Goal: Task Accomplishment & Management: Use online tool/utility

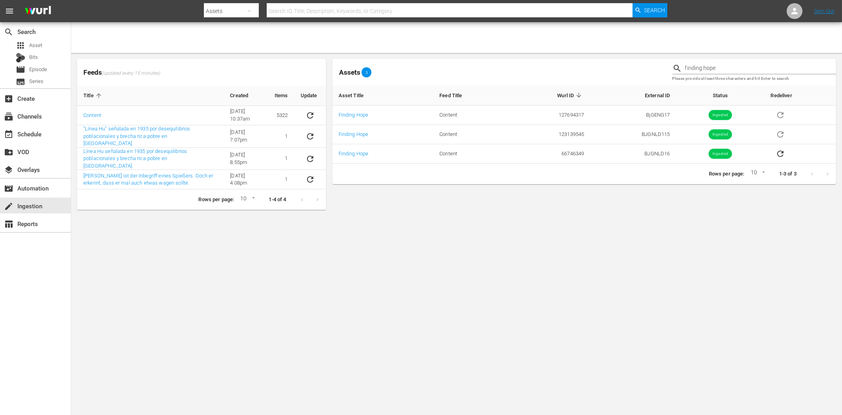
click at [339, 9] on input "text" at bounding box center [450, 11] width 366 height 19
paste input "The Complete Story"
type input "The Complete Story"
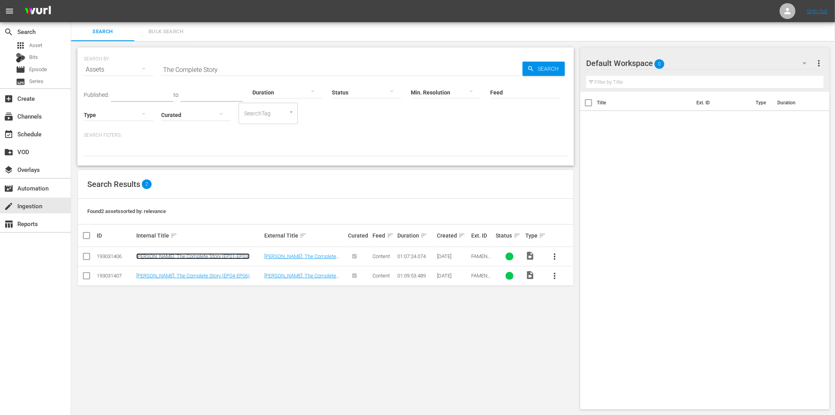
click at [198, 258] on link "Diana: The Complete Story (EP01-EP03)" at bounding box center [192, 256] width 113 height 6
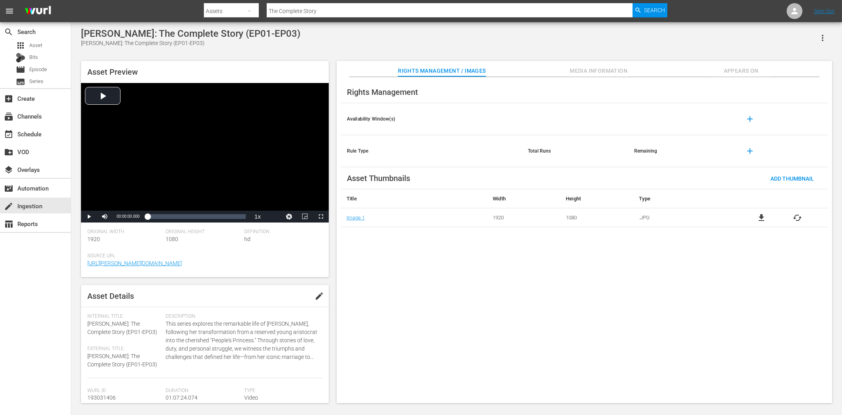
click at [315, 296] on span "edit" at bounding box center [319, 295] width 9 height 9
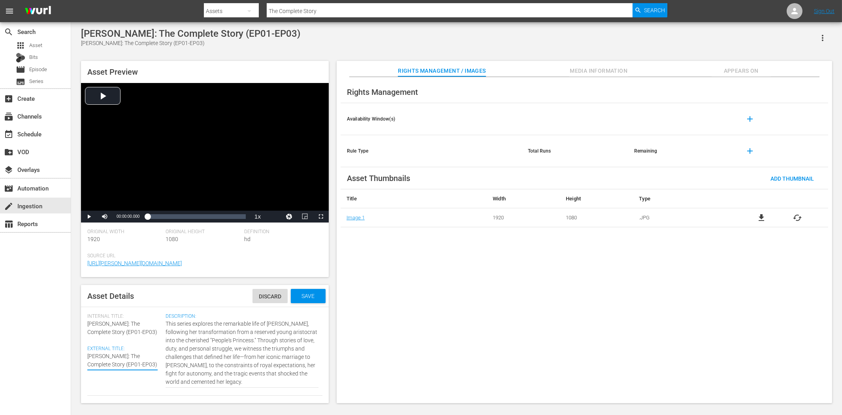
drag, startPoint x: 121, startPoint y: 364, endPoint x: 76, endPoint y: 346, distance: 48.1
click at [76, 346] on div "Diana: The Complete Story (EP01-EP03) Diana: The Complete Story (EP01-EP03) Ass…" at bounding box center [456, 213] width 771 height 383
paste textarea "Part 1"
type textarea "Diana: The Complete Story Part 1"
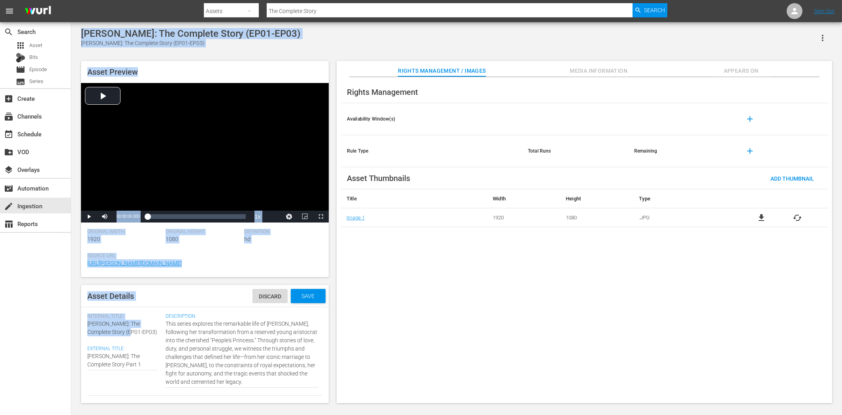
drag, startPoint x: 117, startPoint y: 333, endPoint x: 69, endPoint y: 315, distance: 50.8
click at [71, 0] on div "search Search apps Asset Bits movie Episode subtitles Series add_box Create sub…" at bounding box center [456, 0] width 771 height 0
click at [105, 329] on span "Diana: The Complete Story (EP01-EP03)" at bounding box center [122, 327] width 70 height 15
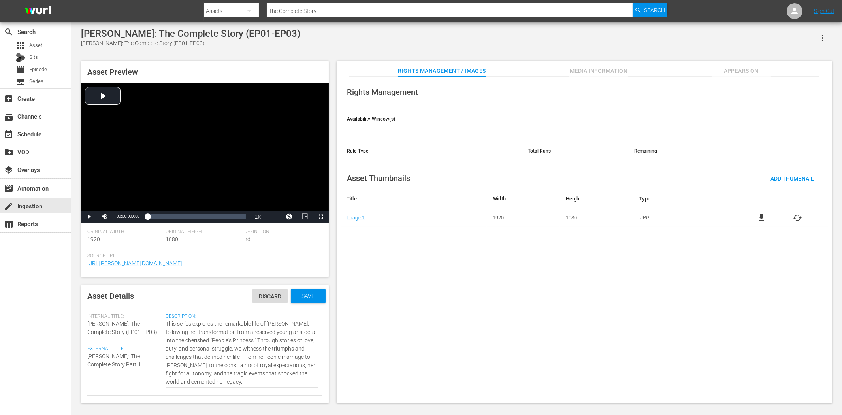
click at [121, 332] on div "Internal Title: Diana: The Complete Story (EP01-EP03)" at bounding box center [124, 324] width 74 height 23
drag, startPoint x: 121, startPoint y: 332, endPoint x: 77, endPoint y: 323, distance: 44.8
click at [77, 323] on div "Asset Preview Video Player is loading. Play Video Play Mute Current Time 00:00:…" at bounding box center [456, 228] width 759 height 342
click at [128, 328] on div "Internal Title: Diana: The Complete Story (EP01-EP03)" at bounding box center [124, 324] width 74 height 23
click at [117, 334] on span "Diana: The Complete Story (EP01-EP03)" at bounding box center [122, 327] width 70 height 15
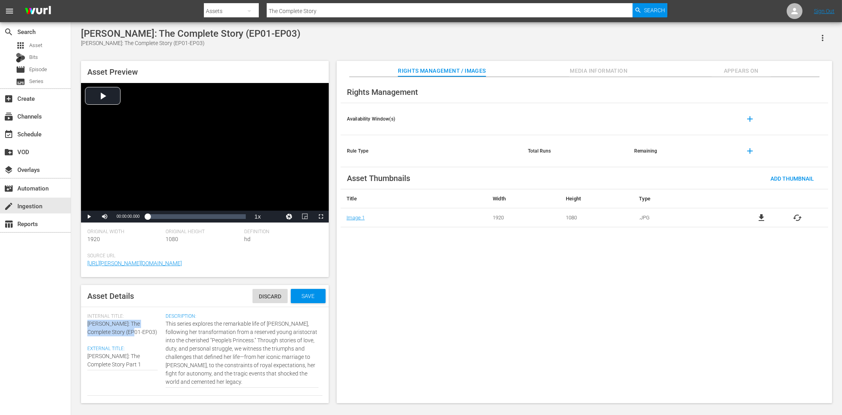
click at [106, 337] on div "Internal Title: Diana: The Complete Story (EP01-EP03) External Title: Diana: Th…" at bounding box center [126, 354] width 78 height 82
click at [113, 347] on div "Diana: The Complete Story (EP01-EP03) Diana: The Complete Story (EP01-EP03)" at bounding box center [122, 360] width 70 height 26
click at [295, 299] on div "Save" at bounding box center [308, 296] width 35 height 14
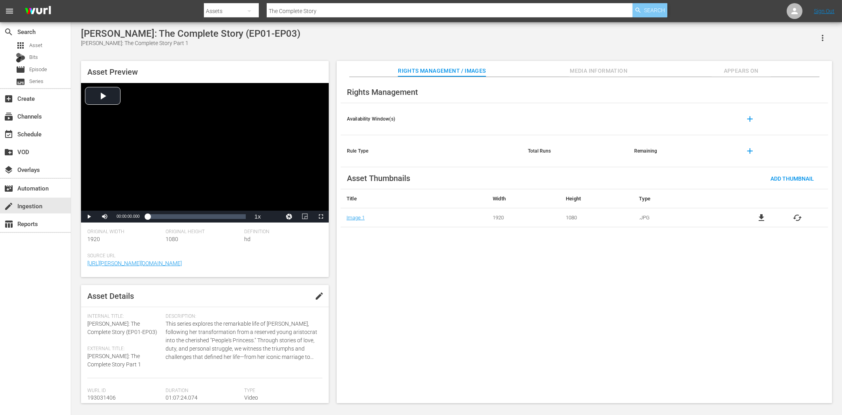
click at [642, 9] on div "Search" at bounding box center [650, 10] width 35 height 14
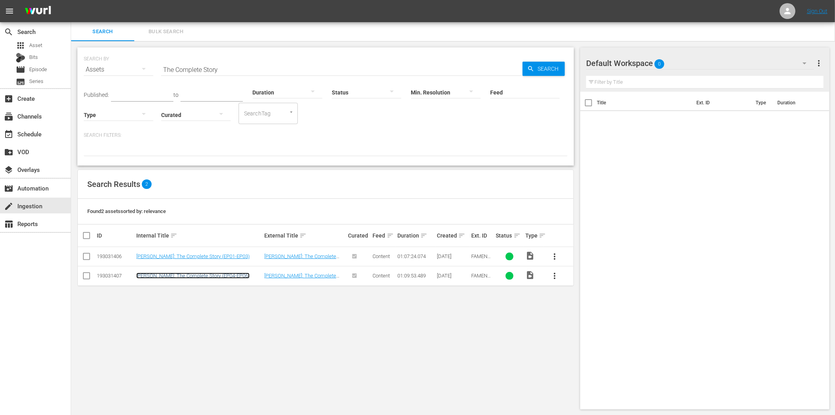
click at [187, 276] on link "Diana: The Complete Story (EP04-EP06)" at bounding box center [192, 276] width 113 height 6
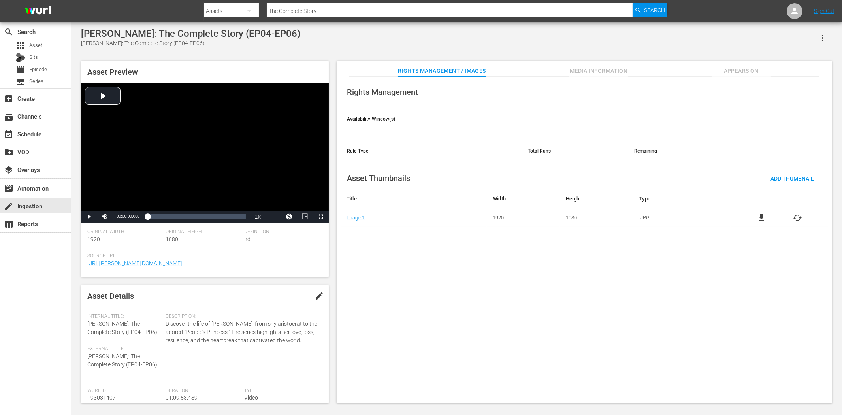
click at [317, 298] on span "edit" at bounding box center [319, 295] width 9 height 9
paste textarea "Part 1"
type textarea "Diana: The Complete Story Part 1"
click at [305, 295] on span "Save" at bounding box center [309, 296] width 26 height 6
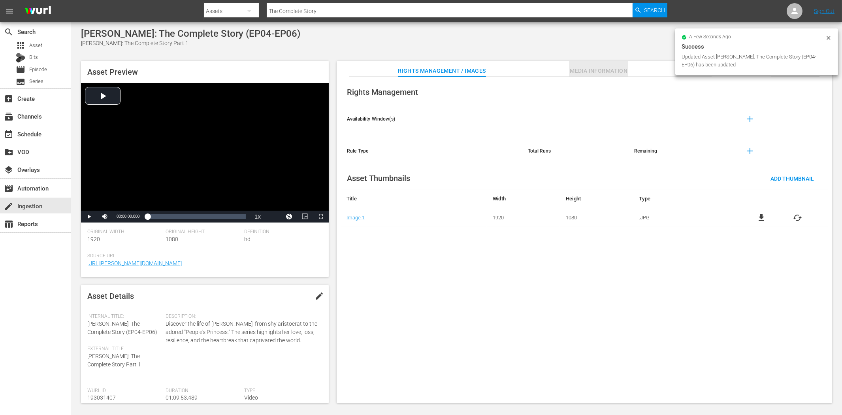
click at [622, 70] on span "Media Information" at bounding box center [598, 71] width 59 height 10
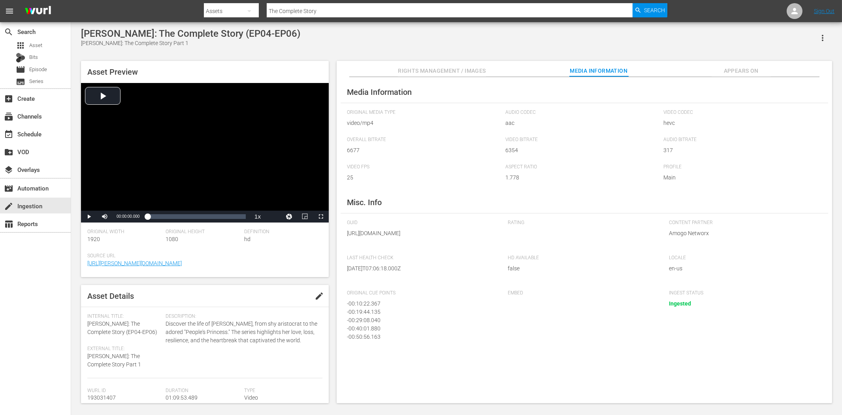
click at [737, 74] on span "Appears On" at bounding box center [741, 71] width 59 height 10
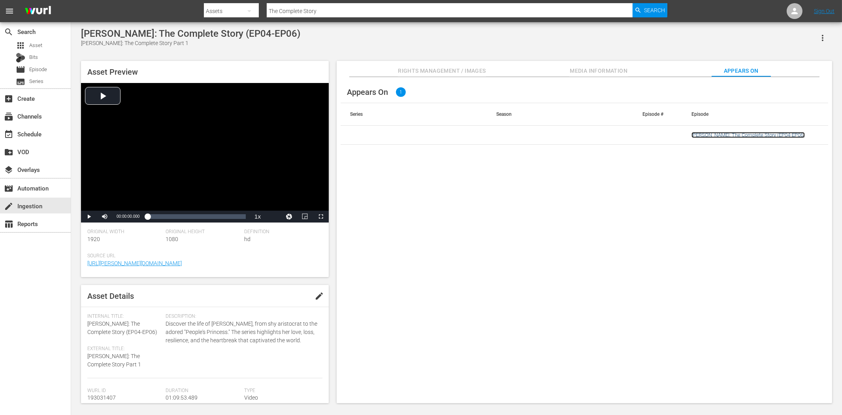
click at [726, 132] on link "Diana: The Complete Story (EP04-EP06)" at bounding box center [748, 135] width 113 height 6
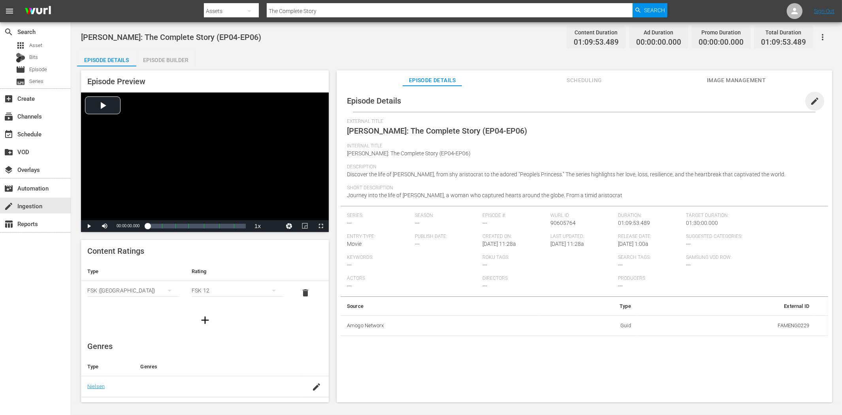
click at [810, 97] on span "edit" at bounding box center [814, 100] width 9 height 9
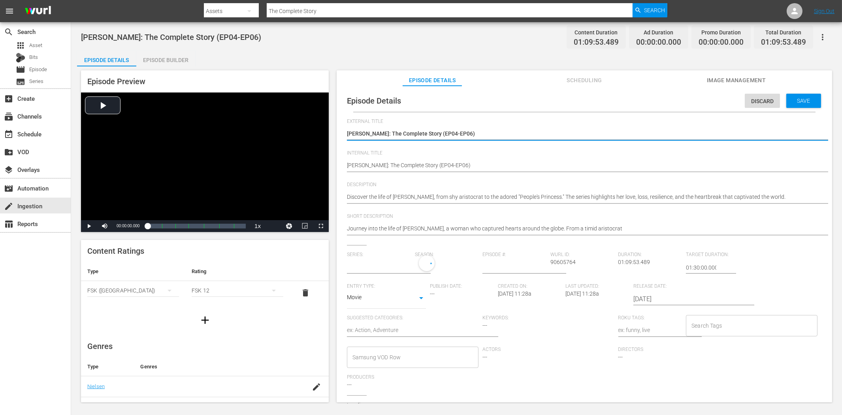
type input "No Series"
click at [455, 136] on textarea "Diana: The Complete Story (EP04-EP06)" at bounding box center [582, 134] width 471 height 9
type textarea "Diana: The Complete Story Part 1"
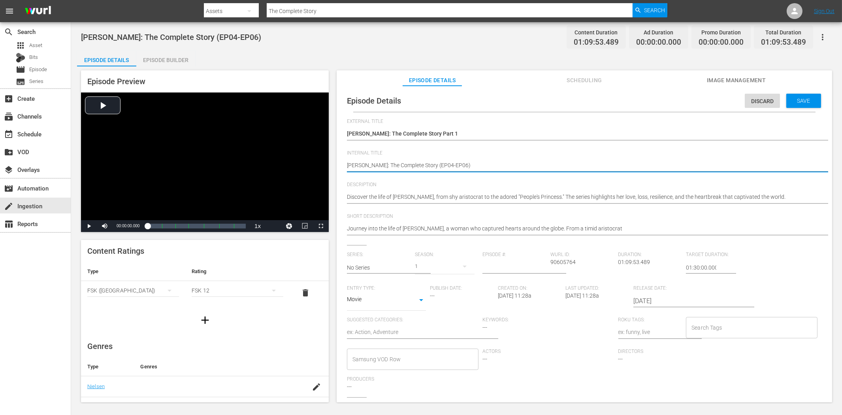
paste textarea "Part 1"
type textarea "Diana: The Complete Story Part 1"
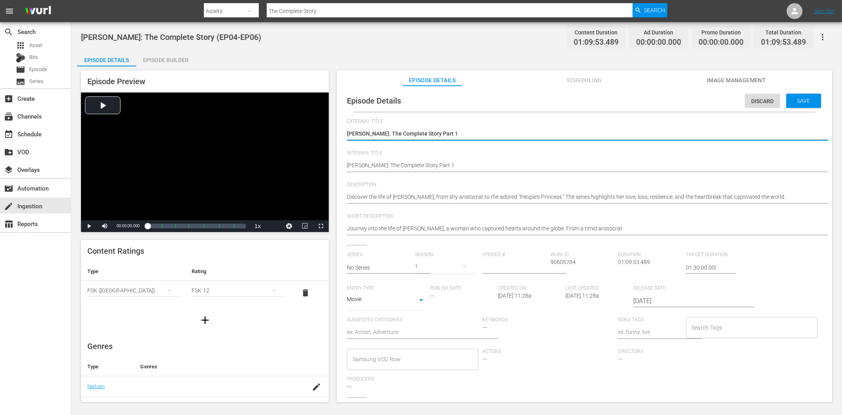
type textarea "Diana: The Complete Story Part"
type textarea "Diana: The Complete Story Part 2"
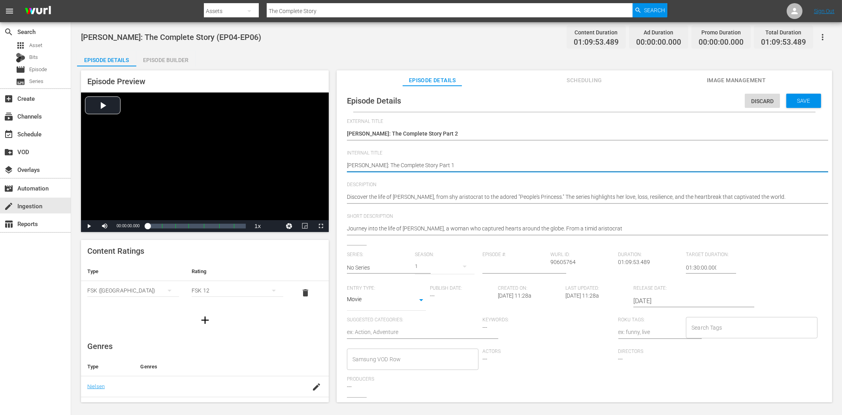
type textarea "Diana: The Complete Story Part"
type textarea "Diana: The Complete Story Part 2"
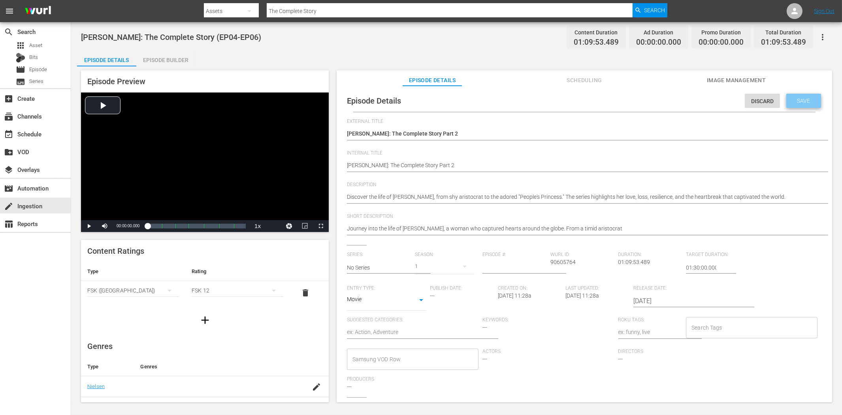
click at [810, 96] on div "Save" at bounding box center [803, 101] width 35 height 14
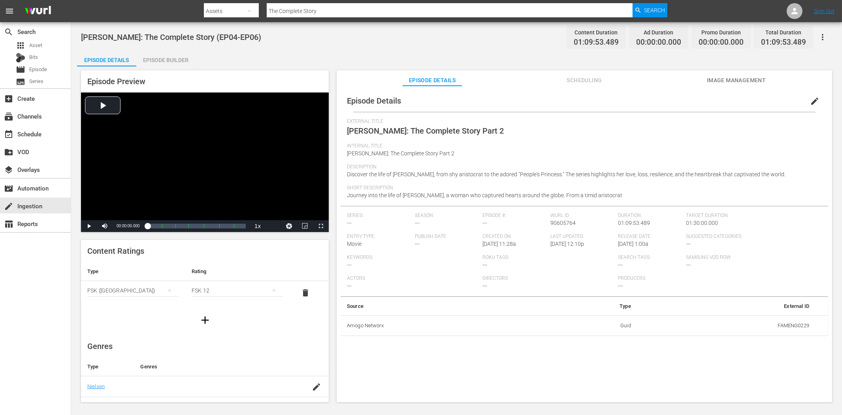
click at [339, 44] on div "Diana: The Complete Story (EP04-EP06) Content Duration 01:09:53.489 Ad Duration…" at bounding box center [456, 37] width 751 height 18
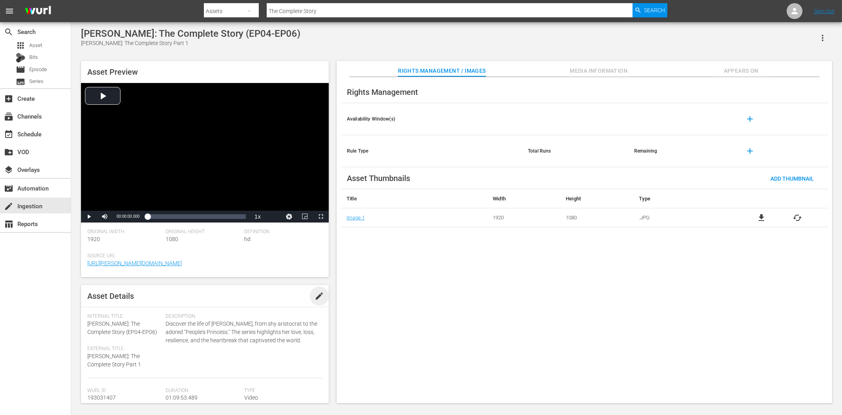
click at [316, 297] on span "edit" at bounding box center [319, 295] width 9 height 9
type textarea "Diana: The Complete Story Part"
type textarea "Diana: The Complete Story Part 2"
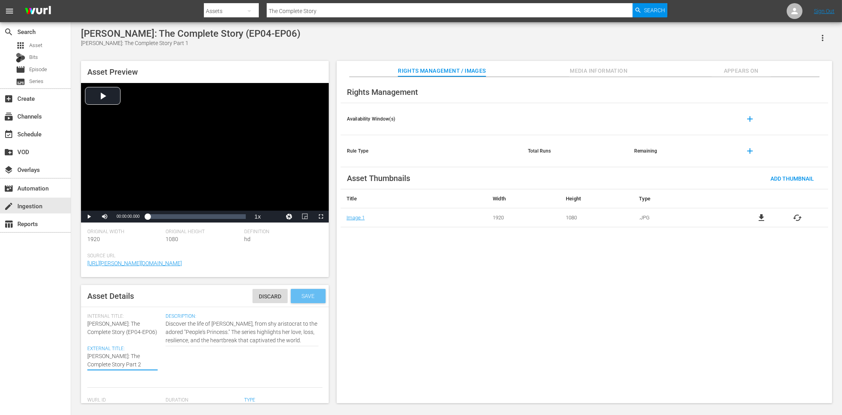
click at [298, 291] on div "Save" at bounding box center [308, 296] width 35 height 14
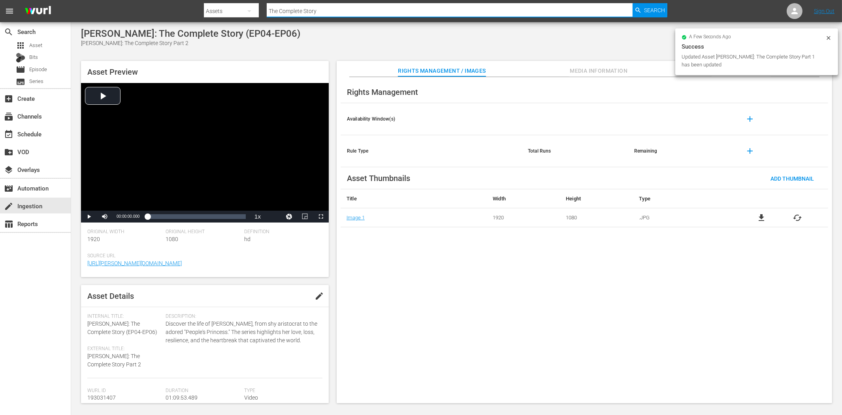
click at [359, 14] on input "The Complete Story" at bounding box center [450, 11] width 366 height 19
click at [655, 9] on span "Search" at bounding box center [654, 10] width 21 height 14
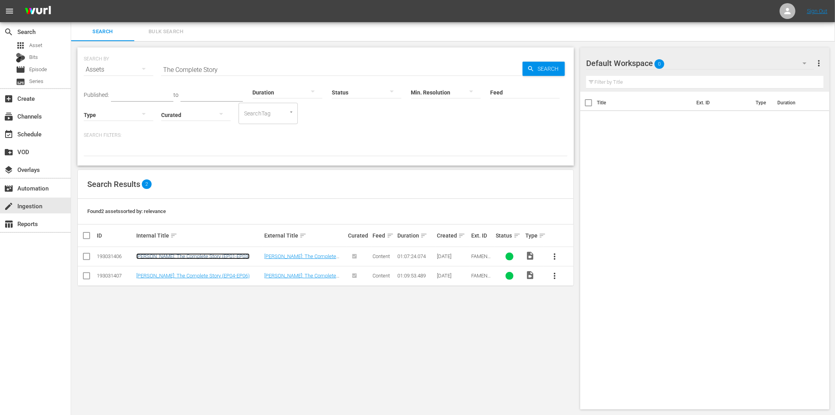
click at [207, 259] on link "Diana: The Complete Story (EP01-EP03)" at bounding box center [192, 256] width 113 height 6
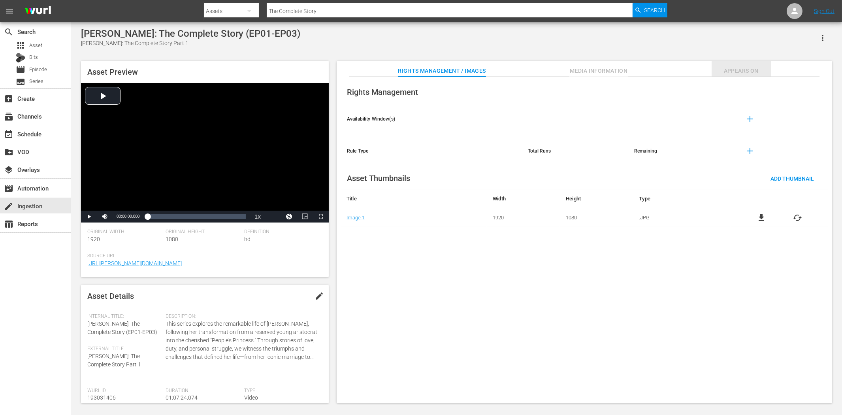
click at [741, 70] on span "Appears On" at bounding box center [741, 71] width 59 height 10
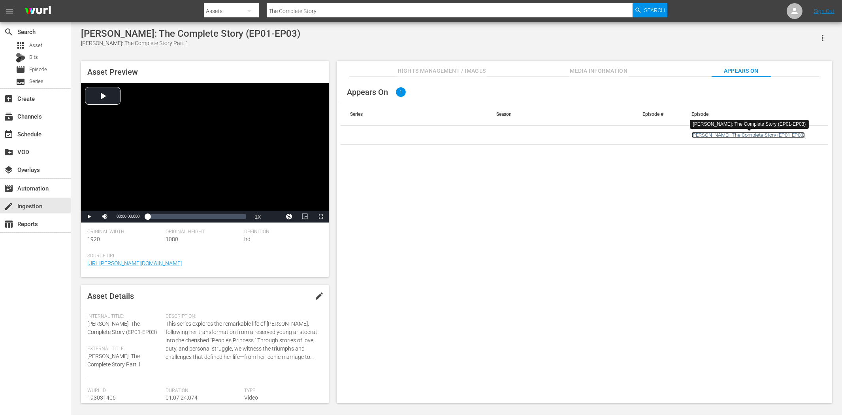
click at [733, 134] on link "Diana: The Complete Story (EP01-EP03)" at bounding box center [748, 135] width 113 height 6
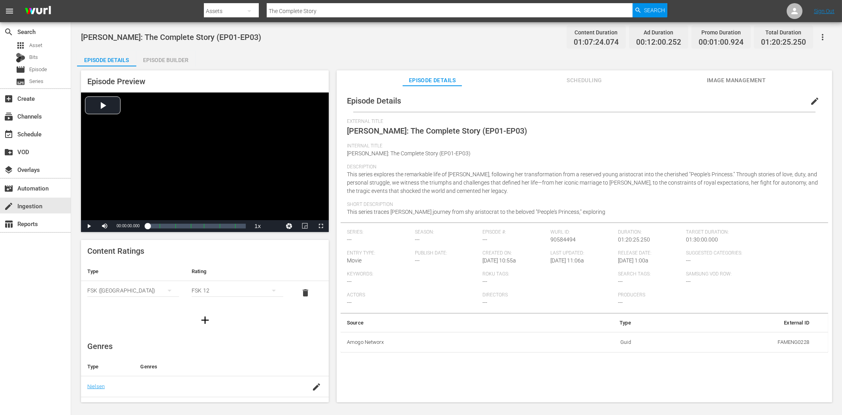
click at [805, 102] on button "edit" at bounding box center [814, 101] width 19 height 19
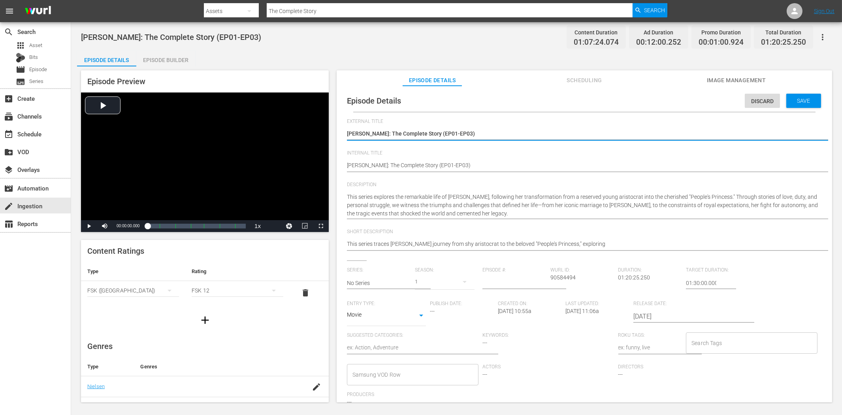
click at [477, 134] on textarea "Diana: The Complete Story (EP01-EP03)" at bounding box center [582, 134] width 471 height 9
type textarea "Diana: The Complete Story Part 1"
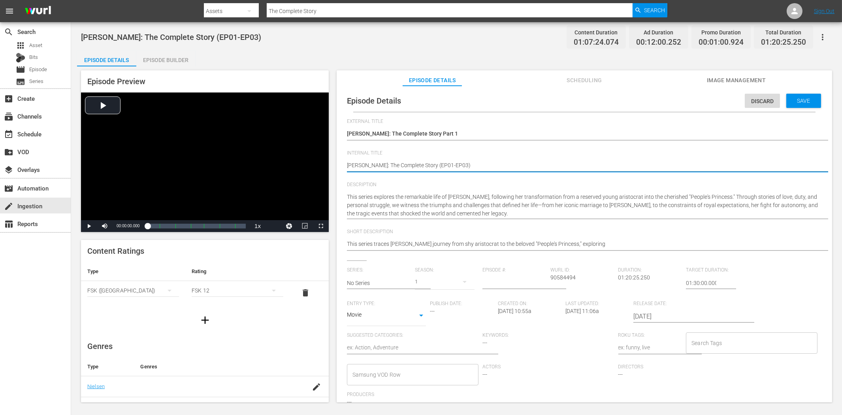
paste textarea "Part 1"
type textarea "Diana: The Complete Story Part 1"
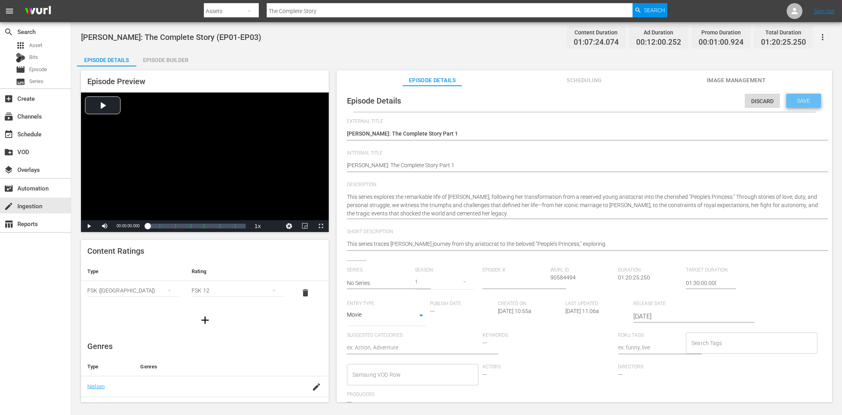
click at [801, 103] on span "Save" at bounding box center [804, 101] width 26 height 6
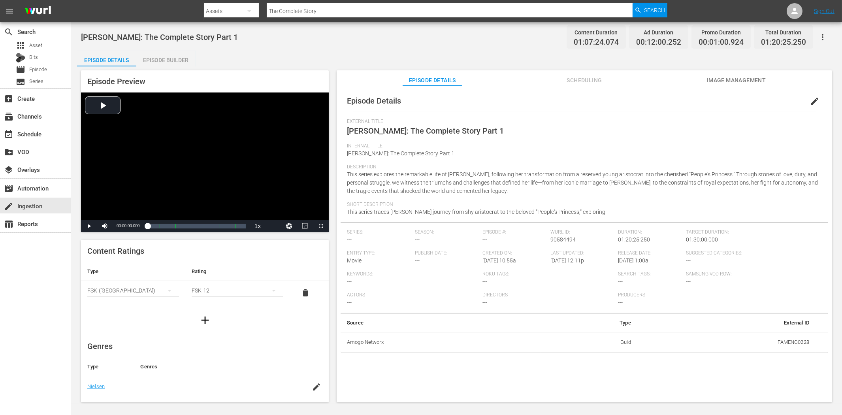
click at [206, 51] on div "Episode Details Episode Builder Episode Preview Video Player is loading. Play V…" at bounding box center [456, 230] width 759 height 358
click at [43, 6] on img at bounding box center [38, 11] width 38 height 19
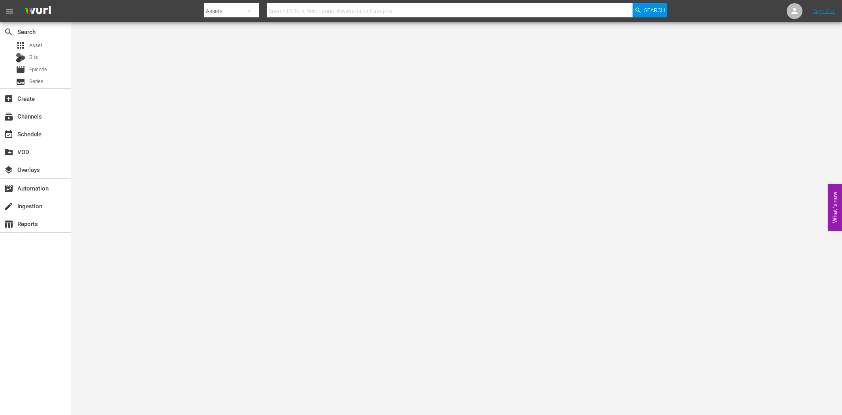
click at [40, 312] on div "search Search apps Asset Bits movie Episode subtitles Series add_box Create sub…" at bounding box center [35, 229] width 71 height 415
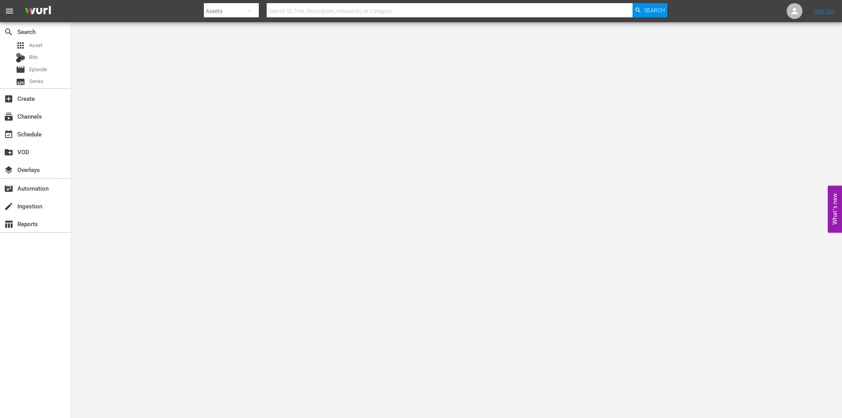
click at [45, 313] on div "search Search apps Asset Bits movie Episode subtitles Series add_box Create sub…" at bounding box center [35, 231] width 71 height 418
click at [28, 136] on div "event_available Schedule" at bounding box center [22, 132] width 44 height 7
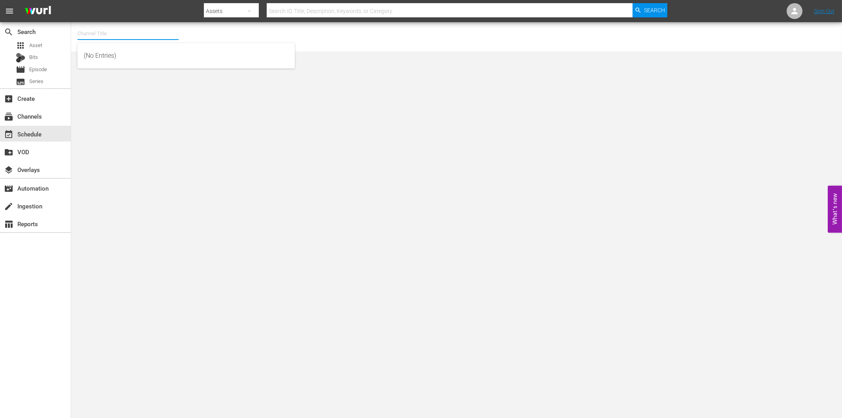
click at [101, 36] on input "text" at bounding box center [127, 33] width 101 height 19
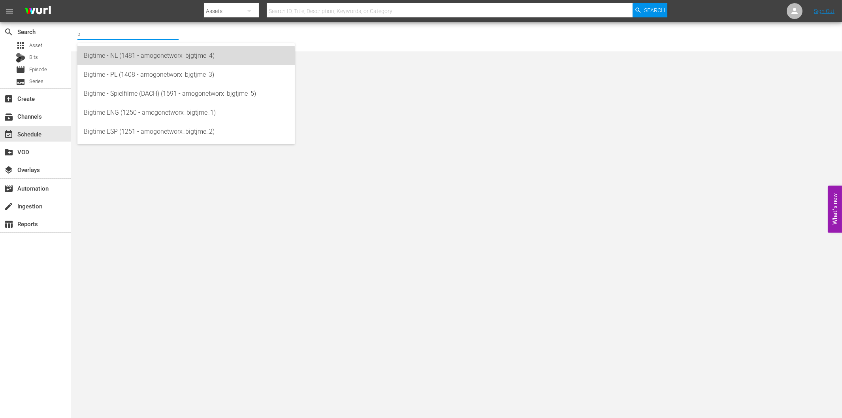
click at [139, 59] on div "Bigtime - NL (1481 - amogonetworx_bjgtjme_4)" at bounding box center [186, 55] width 205 height 19
type input "Bigtime - NL (1481 - amogonetworx_bjgtjme_4)"
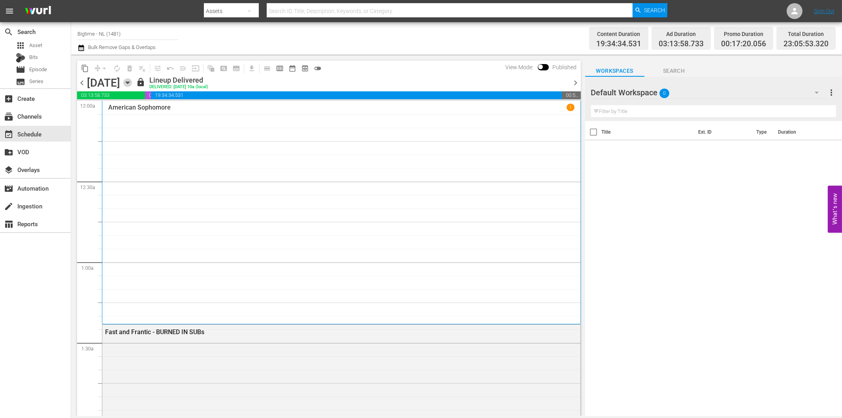
click at [129, 82] on icon "button" at bounding box center [128, 83] width 4 height 2
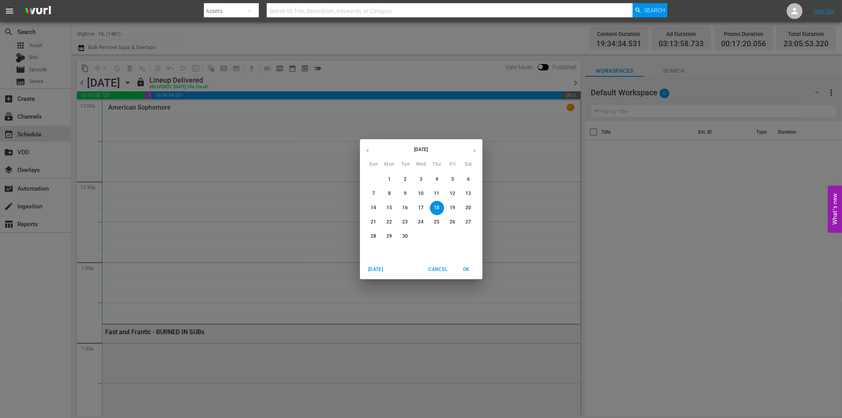
click at [407, 236] on p "30" at bounding box center [405, 236] width 6 height 7
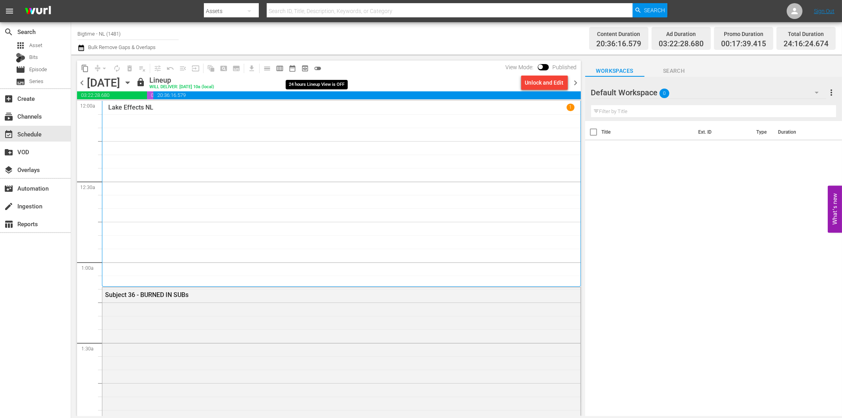
click at [318, 69] on span "toggle_off" at bounding box center [318, 68] width 8 height 8
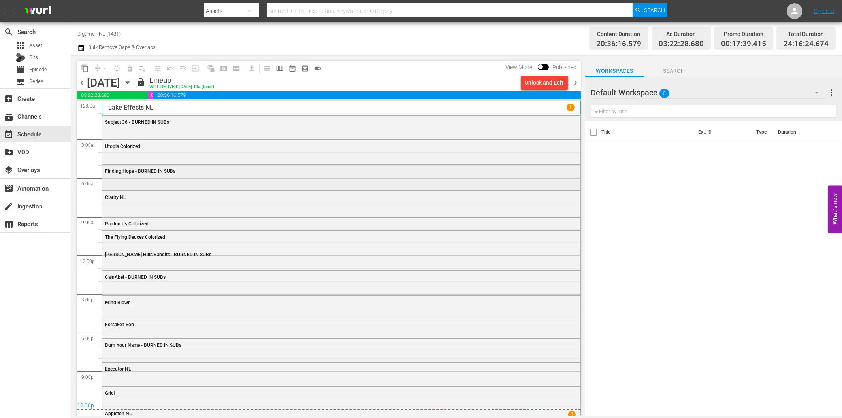
click at [160, 174] on span "Finding Hope - BURNED IN SUBs" at bounding box center [140, 171] width 70 height 6
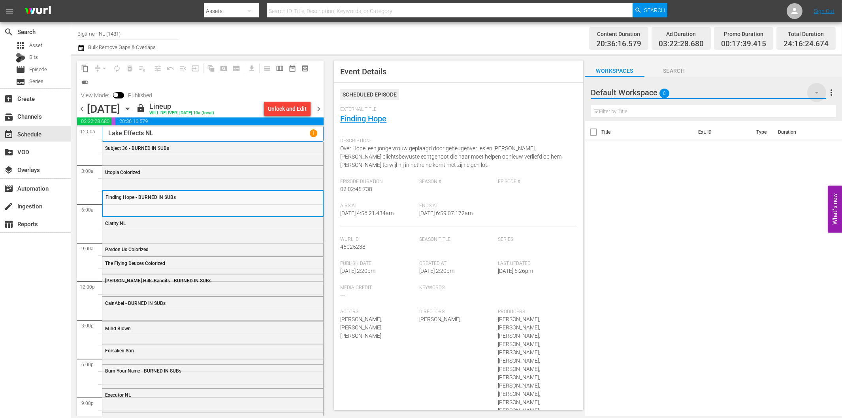
click at [817, 91] on icon "button" at bounding box center [816, 92] width 9 height 9
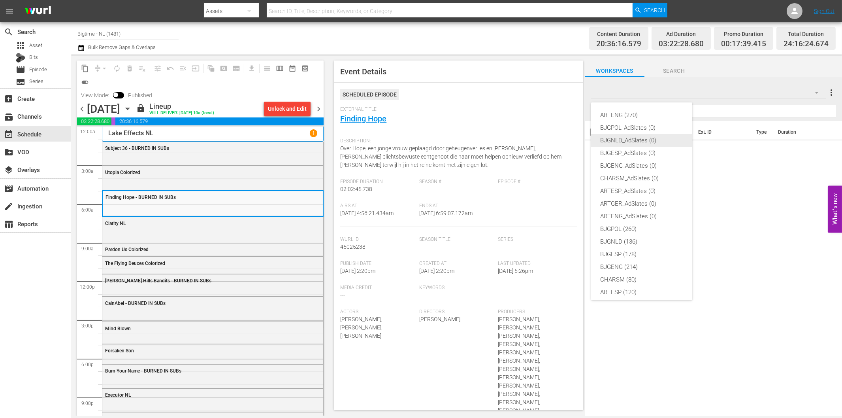
click at [628, 141] on div "BJGNLD_AdSlates (0)" at bounding box center [642, 140] width 82 height 13
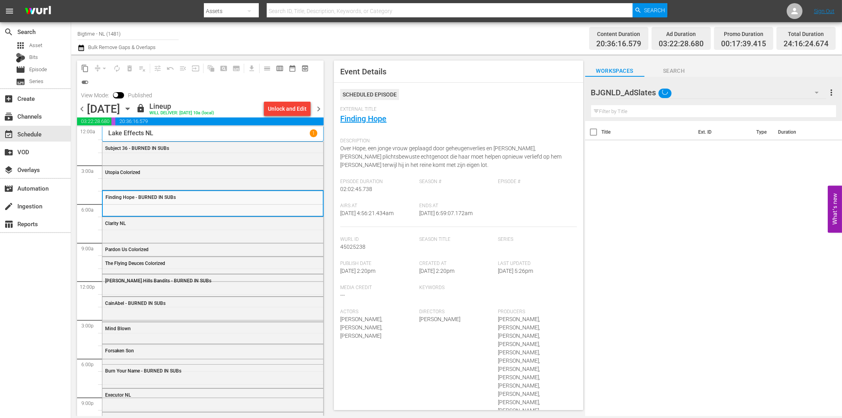
scroll to position [30, 0]
click at [813, 90] on icon "button" at bounding box center [816, 92] width 9 height 9
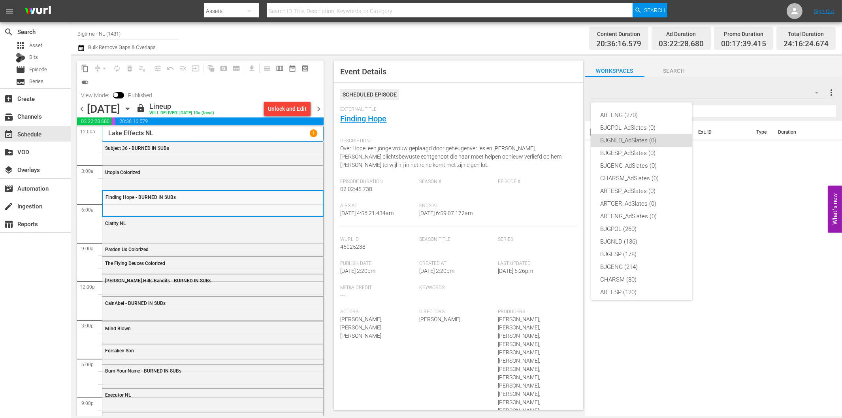
scroll to position [19, 0]
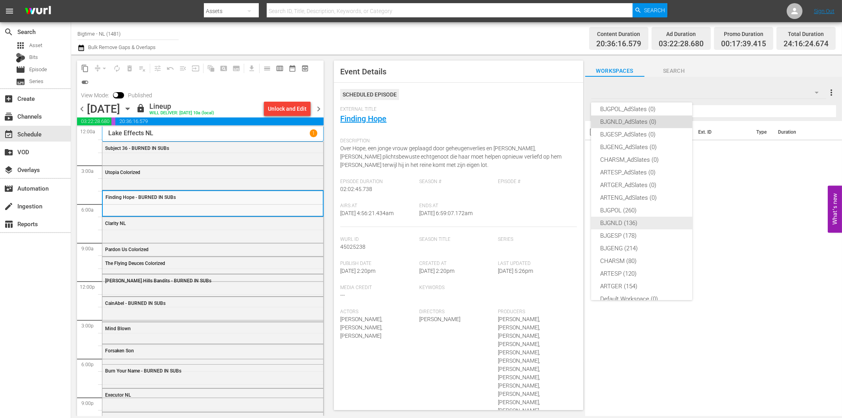
click at [643, 222] on div "BJGNLD (136)" at bounding box center [642, 223] width 82 height 13
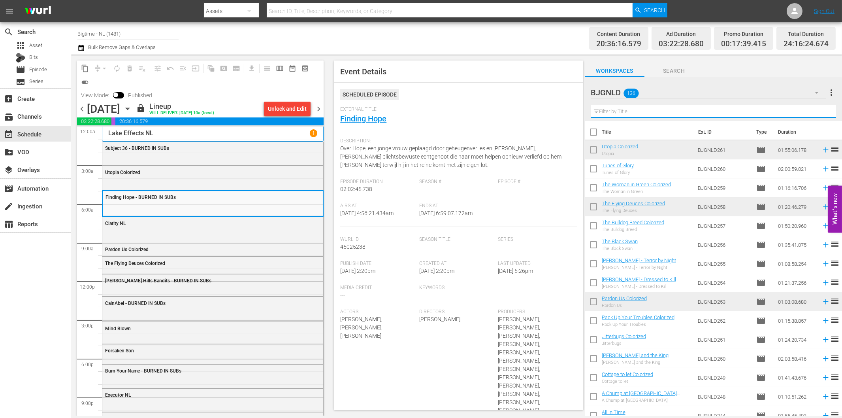
click at [641, 112] on input "text" at bounding box center [713, 111] width 245 height 13
paste input "No Letting Go"
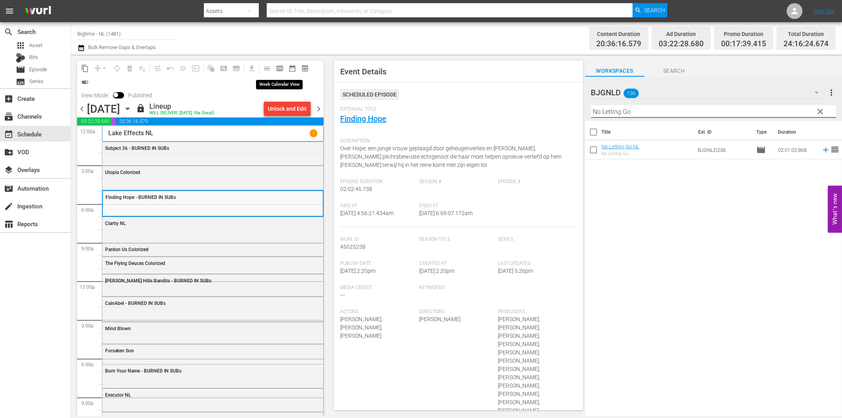
type input "No Letting Go"
click at [281, 68] on span "calendar_view_week_outlined" at bounding box center [280, 68] width 8 height 8
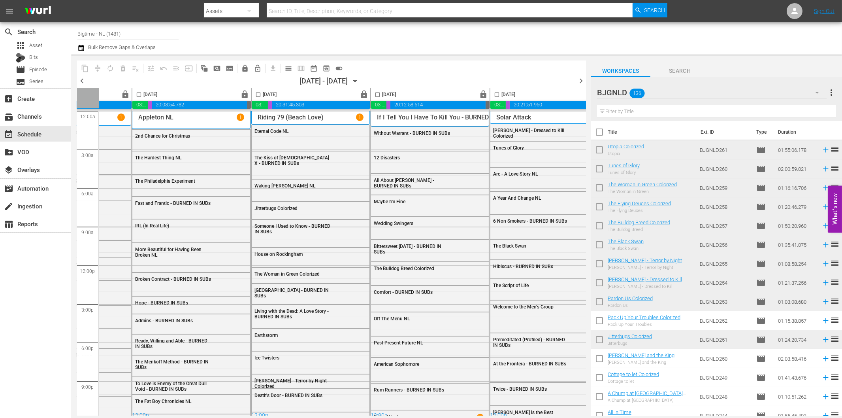
scroll to position [0, 0]
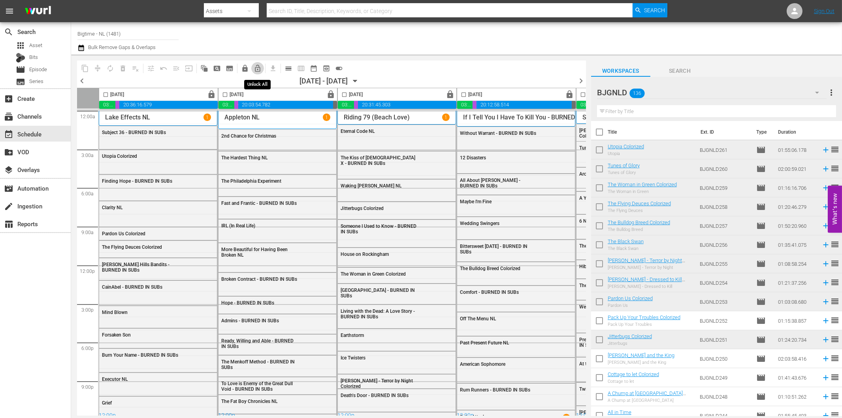
click at [256, 69] on span "lock_open_outlined" at bounding box center [258, 68] width 8 height 8
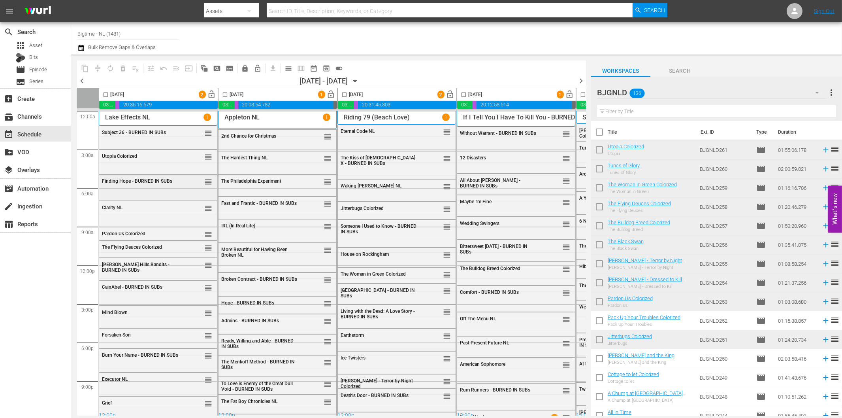
click at [158, 186] on div "Finding Hope - BURNED IN SUBs reorder" at bounding box center [158, 181] width 118 height 13
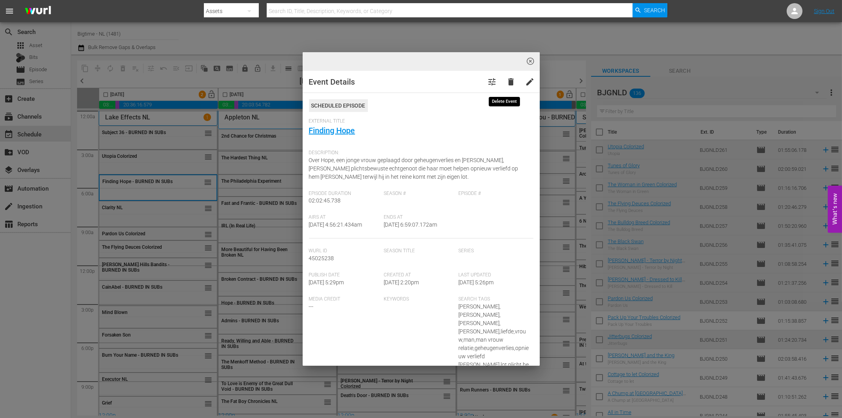
click at [507, 83] on span "delete" at bounding box center [511, 81] width 9 height 9
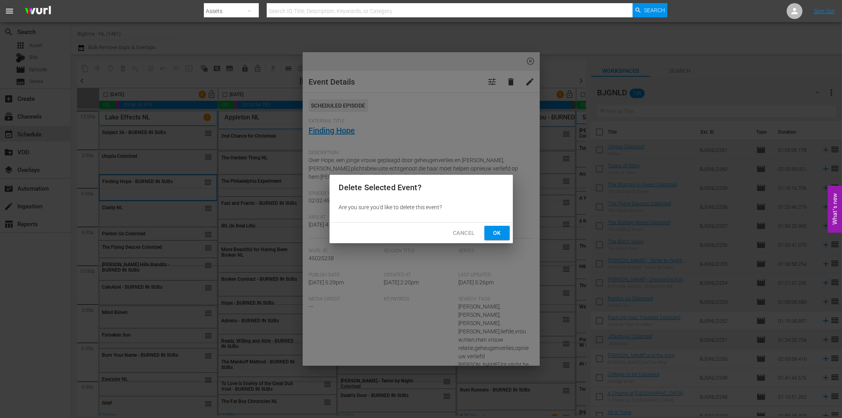
click at [496, 234] on span "Ok" at bounding box center [497, 233] width 13 height 10
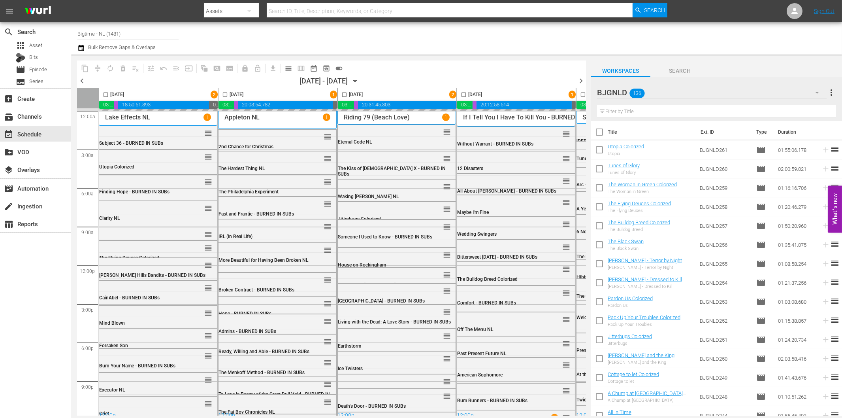
click at [641, 109] on input "text" at bounding box center [716, 111] width 239 height 13
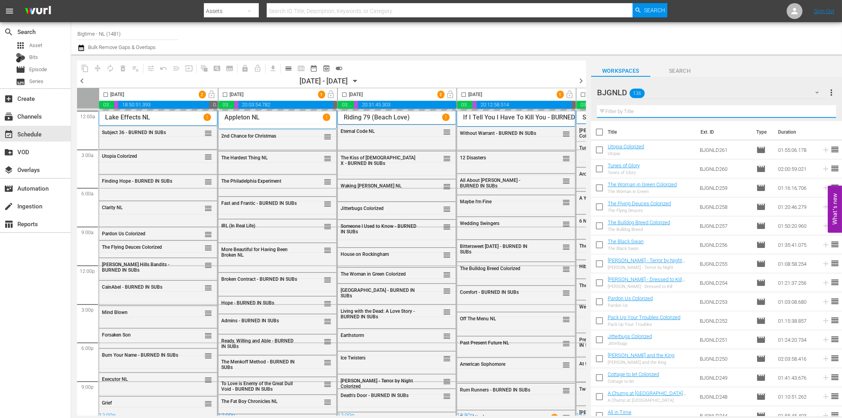
paste input "No Letting Go"
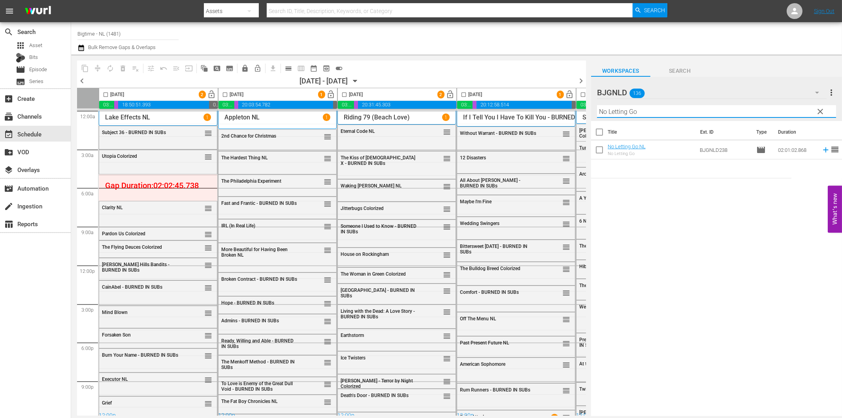
type input "No Letting Go"
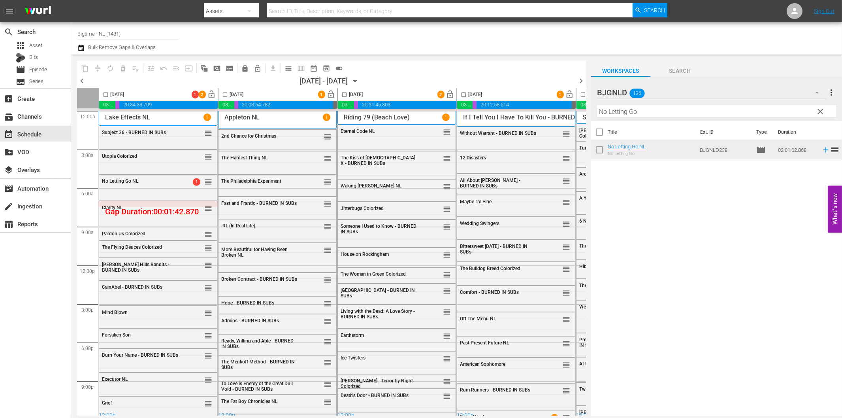
click at [105, 95] on input "checkbox" at bounding box center [105, 96] width 9 height 9
checkbox input "true"
click at [225, 93] on input "checkbox" at bounding box center [225, 96] width 9 height 9
checkbox input "true"
click at [345, 92] on input "checkbox" at bounding box center [344, 96] width 9 height 9
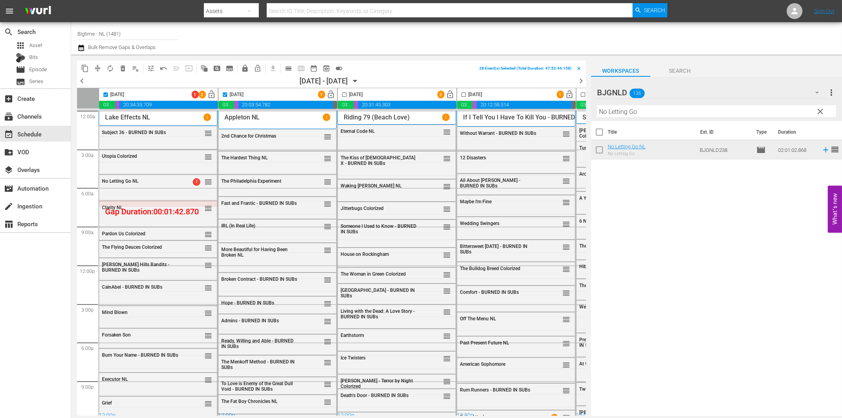
checkbox input "true"
click at [464, 93] on input "checkbox" at bounding box center [463, 96] width 9 height 9
checkbox input "true"
drag, startPoint x: 346, startPoint y: 416, endPoint x: 381, endPoint y: 414, distance: 35.2
click at [381, 414] on div "content_copy compress autorenew_outlined delete_forever_outlined playlist_remov…" at bounding box center [325, 235] width 509 height 361
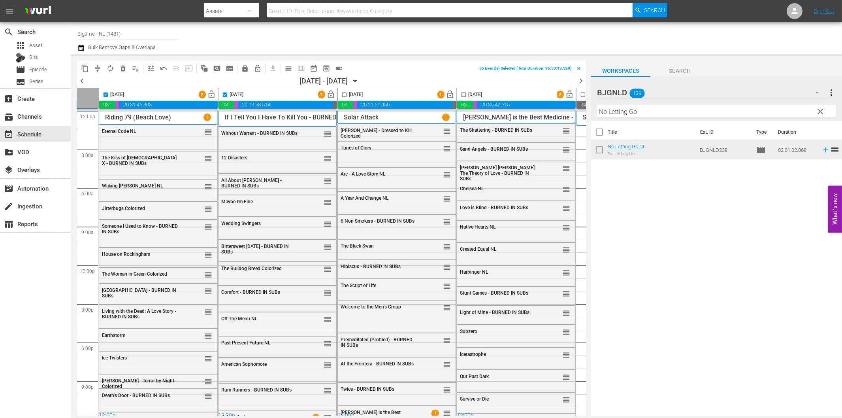
scroll to position [0, 331]
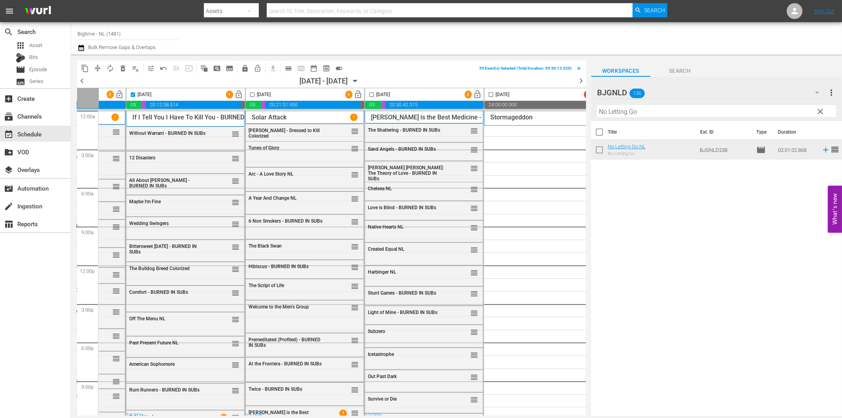
click at [252, 95] on input "checkbox" at bounding box center [252, 96] width 9 height 9
checkbox input "true"
click at [372, 94] on input "checkbox" at bounding box center [371, 96] width 9 height 9
checkbox input "true"
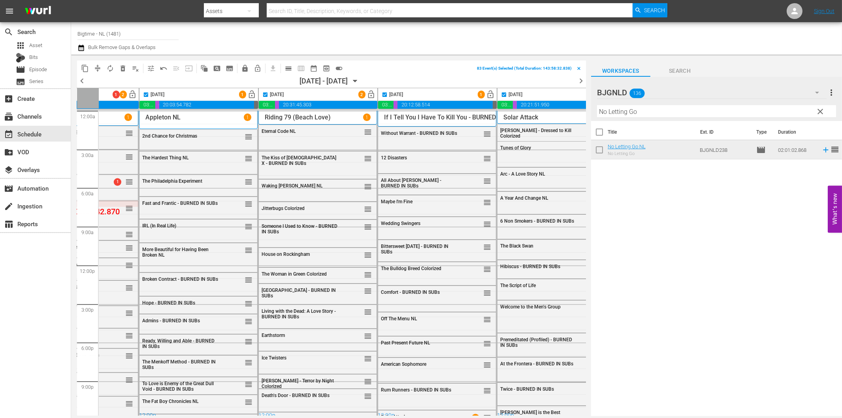
scroll to position [0, 0]
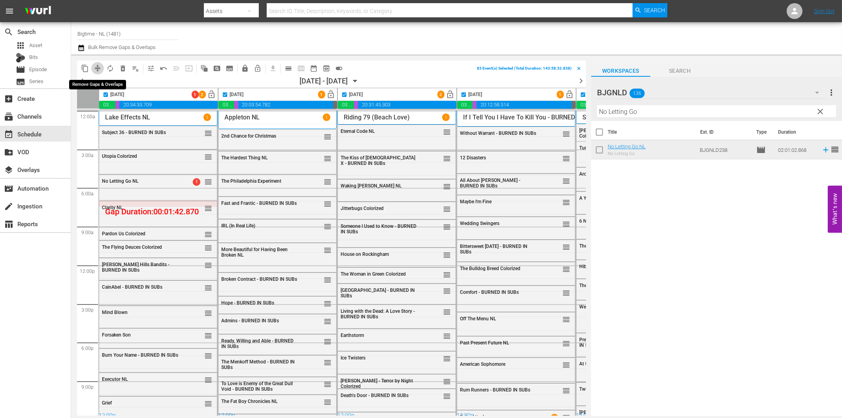
click at [99, 68] on span "compress" at bounding box center [98, 68] width 8 height 8
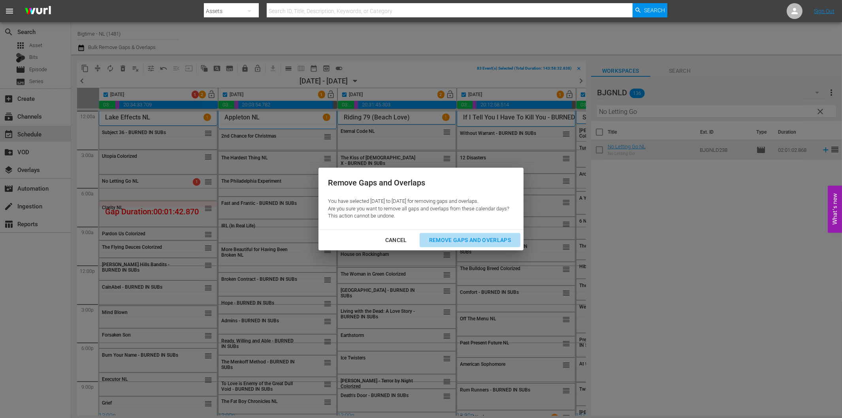
click at [456, 238] on div "Remove Gaps and Overlaps" at bounding box center [470, 240] width 94 height 10
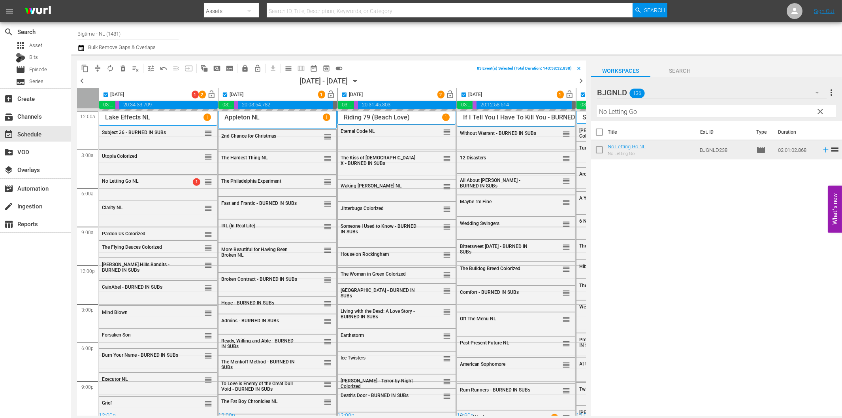
checkbox input "false"
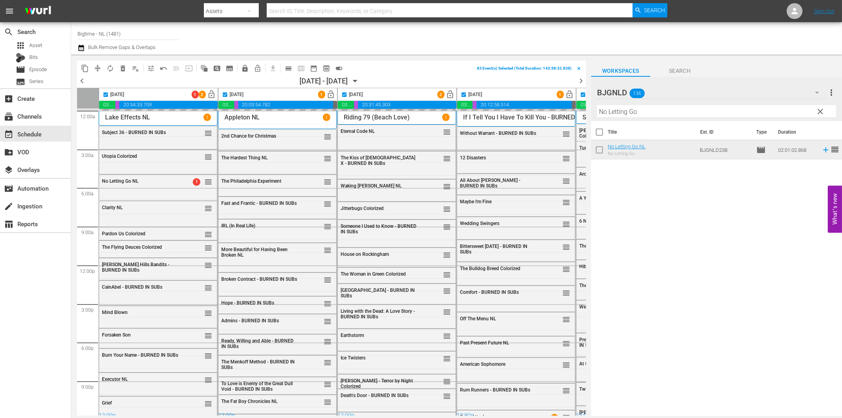
checkbox input "false"
click at [245, 66] on span "lock" at bounding box center [245, 68] width 8 height 8
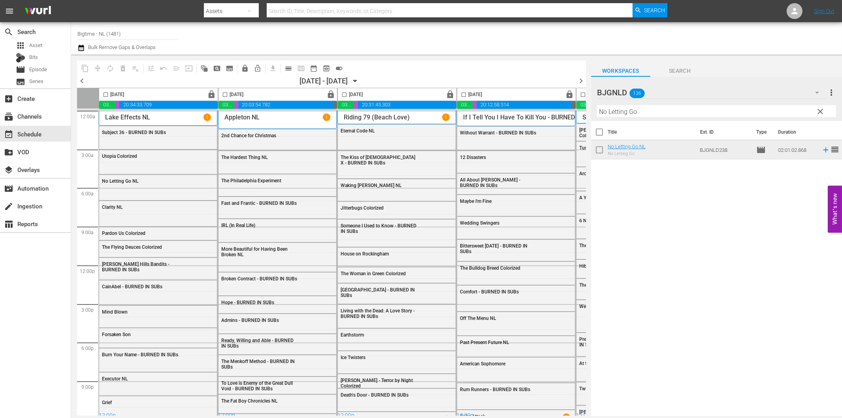
click at [675, 262] on div "Title Ext. ID Type Duration No Letting Go NL No Letting Go BJGNLD238 movie 02:0…" at bounding box center [716, 269] width 251 height 296
drag, startPoint x: 97, startPoint y: 32, endPoint x: 170, endPoint y: 21, distance: 73.9
click at [170, 21] on div "menu Search By Assets Search ID, Title, Description, Keywords, or Category Sear…" at bounding box center [421, 208] width 842 height 416
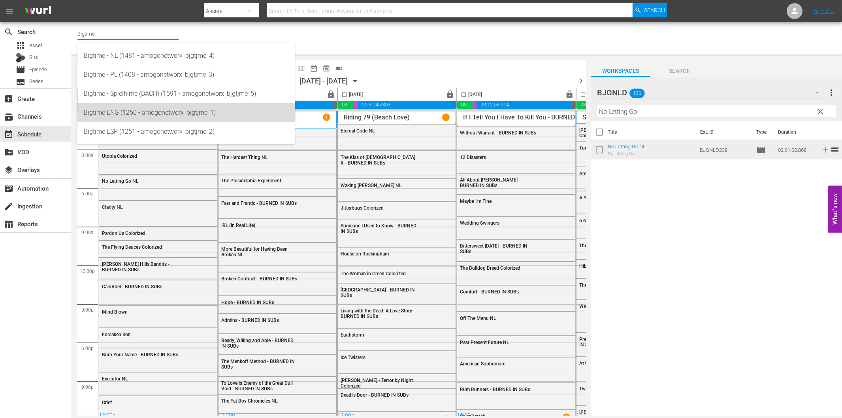
click at [137, 109] on div "Bigtime ENG (1250 - amogonetworx_bigtjme_1)" at bounding box center [186, 112] width 205 height 19
type input "Bigtime ENG (1250 - amogonetworx_bigtjme_1)"
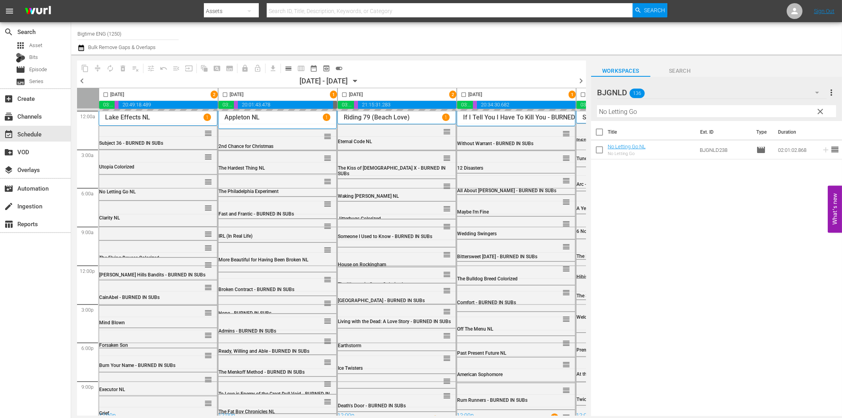
click at [357, 81] on icon "button" at bounding box center [355, 81] width 4 height 2
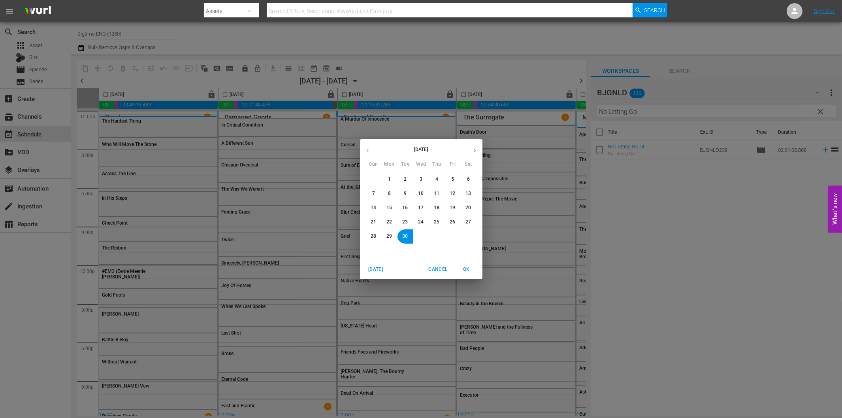
click at [390, 221] on span "22" at bounding box center [390, 222] width 6 height 7
click at [469, 268] on span "OK" at bounding box center [466, 269] width 19 height 8
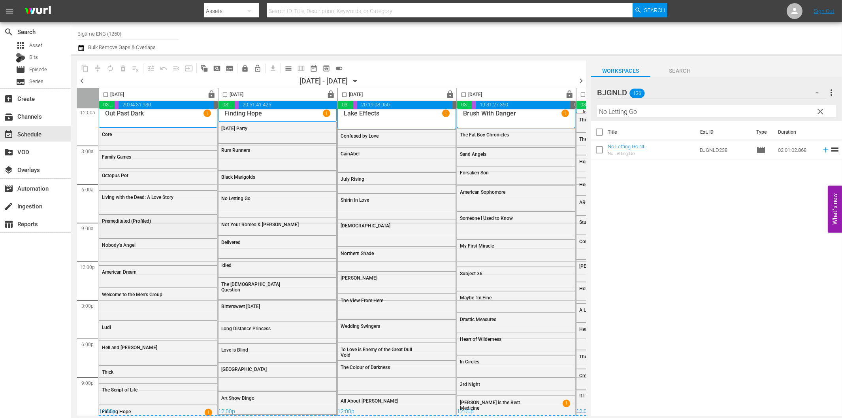
scroll to position [6, 0]
click at [256, 66] on span "lock_open_outlined" at bounding box center [258, 68] width 8 height 8
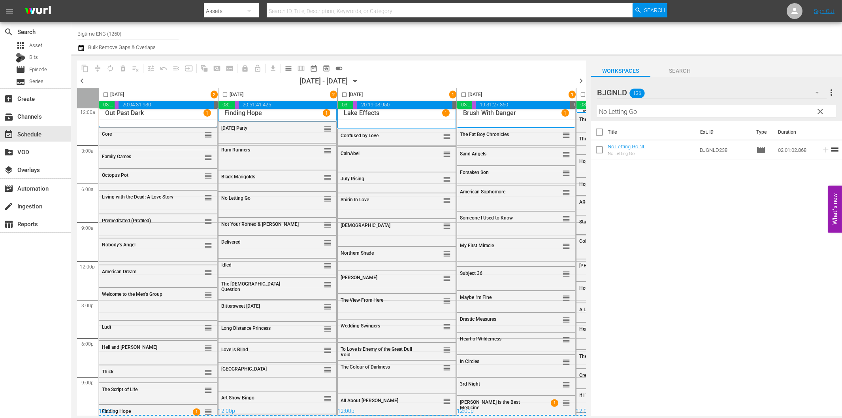
click at [357, 81] on icon "button" at bounding box center [355, 81] width 4 height 2
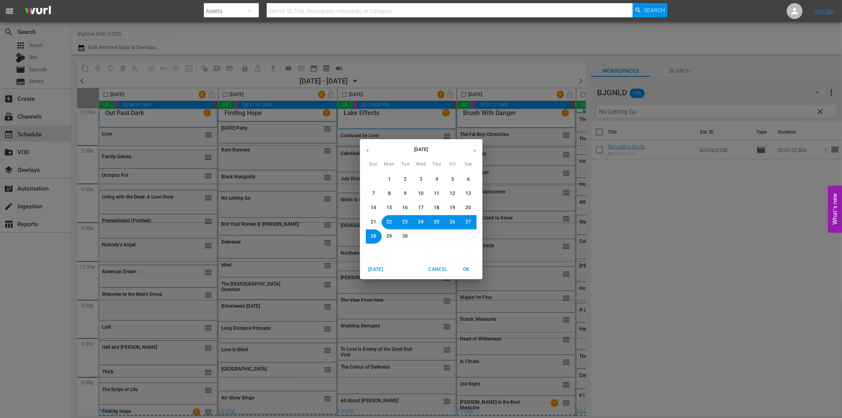
click at [390, 236] on span "29" at bounding box center [390, 236] width 6 height 7
click at [466, 269] on span "OK" at bounding box center [466, 269] width 19 height 8
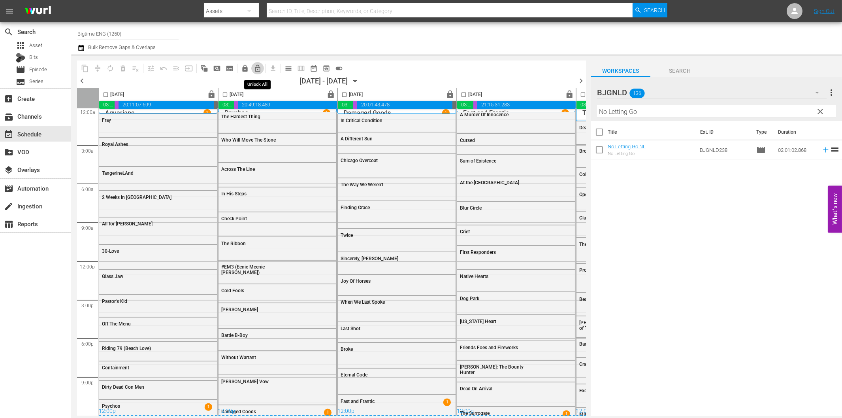
click at [255, 69] on span "lock_open_outlined" at bounding box center [258, 68] width 8 height 8
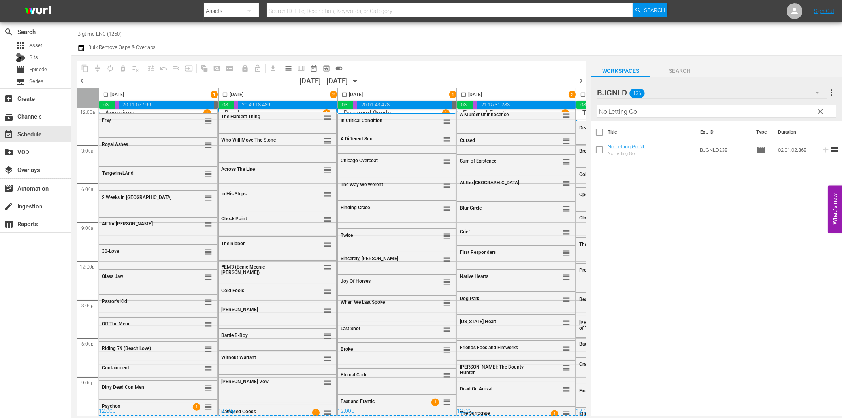
click at [360, 79] on icon "button" at bounding box center [355, 81] width 9 height 9
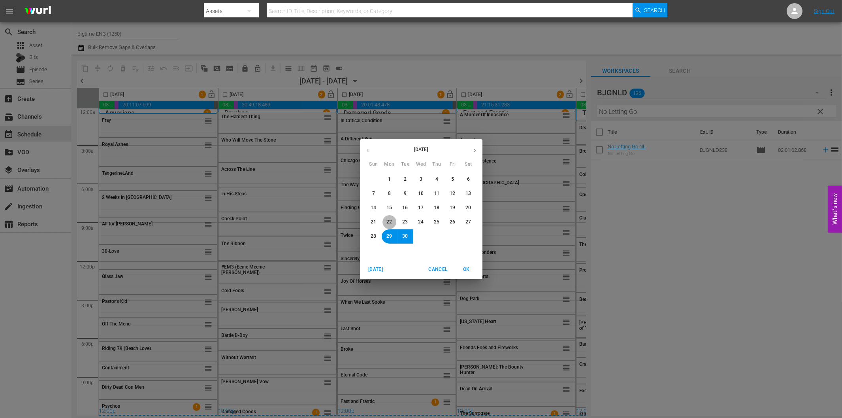
click at [390, 222] on span "22" at bounding box center [390, 222] width 6 height 7
click at [466, 270] on span "OK" at bounding box center [466, 269] width 19 height 8
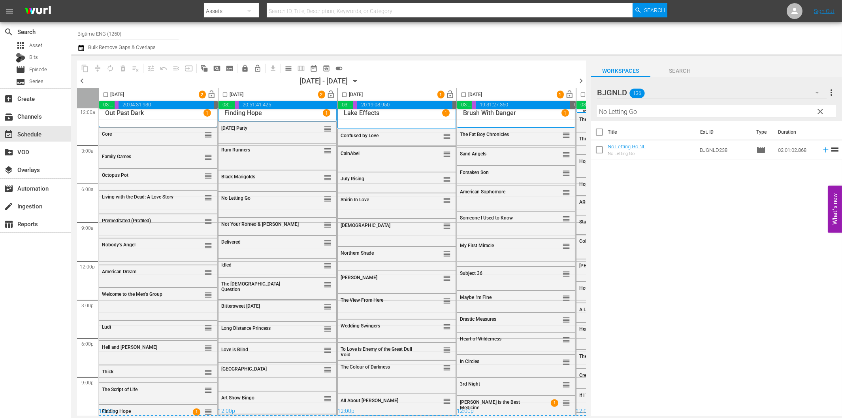
click at [819, 109] on span "clear" at bounding box center [820, 111] width 9 height 9
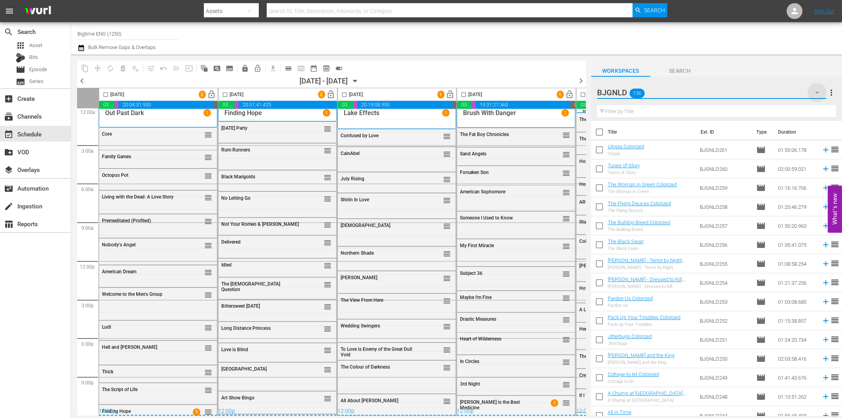
click at [816, 93] on icon "button" at bounding box center [816, 92] width 9 height 9
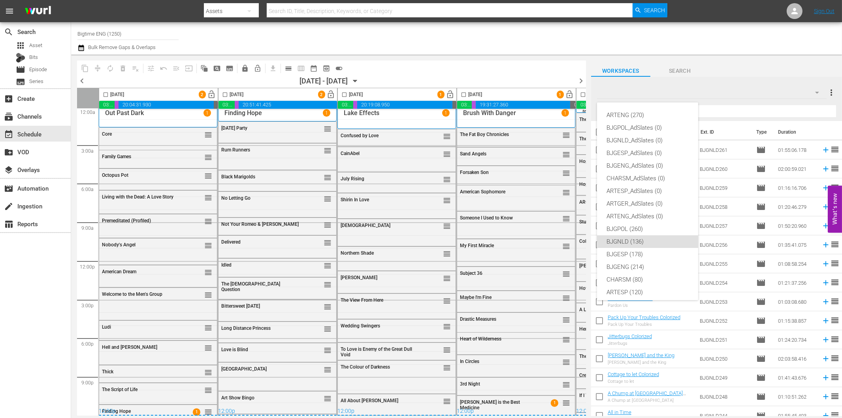
scroll to position [30, 0]
click at [639, 231] on div "BJGENG (214)" at bounding box center [648, 237] width 82 height 13
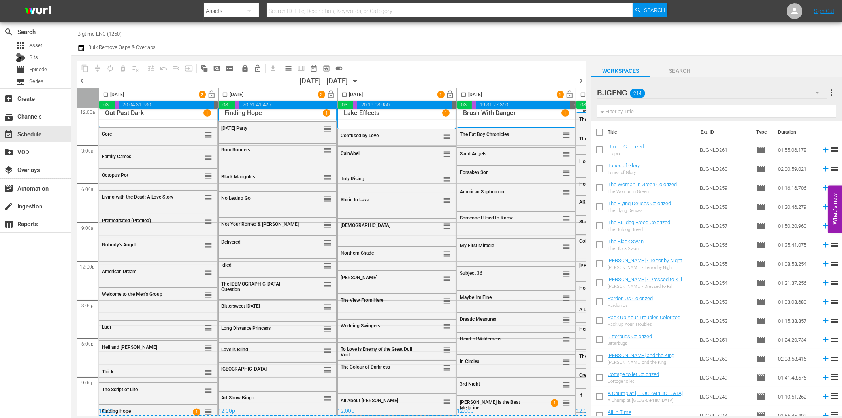
click at [707, 113] on input "text" at bounding box center [716, 111] width 239 height 13
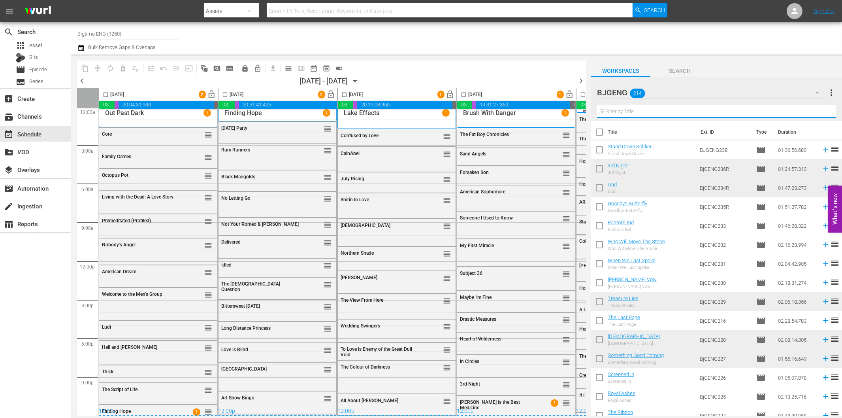
paste input "Rum Runners"
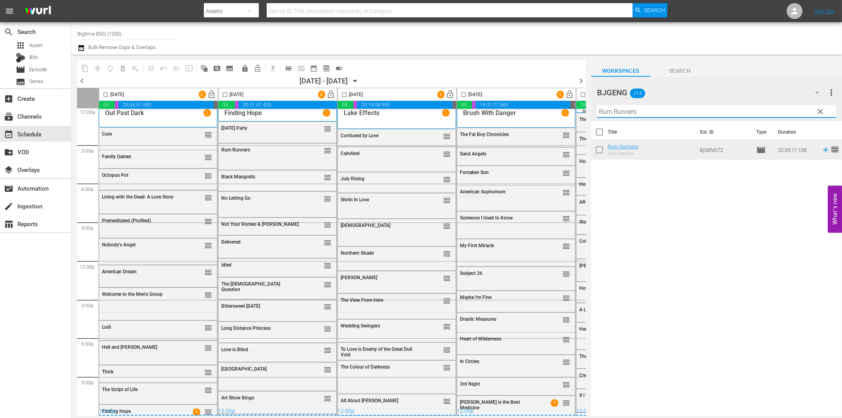
type input "Rum Runners"
click at [128, 409] on div "12:00p" at bounding box center [158, 411] width 119 height 8
click at [289, 68] on span "calendar_view_day_outlined" at bounding box center [289, 68] width 8 height 8
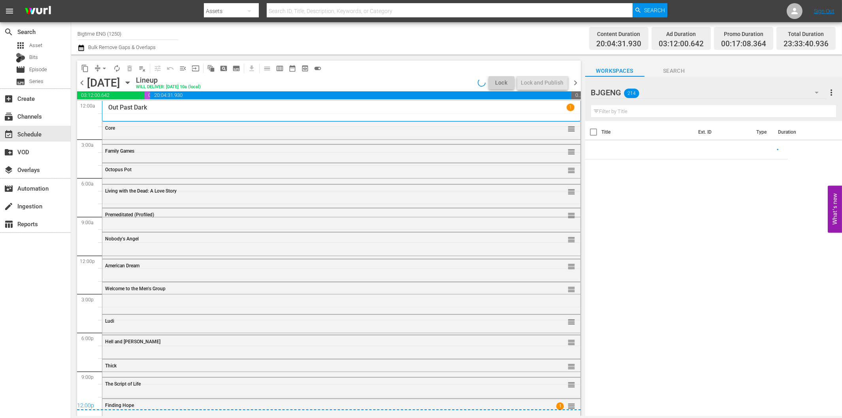
scroll to position [9, 0]
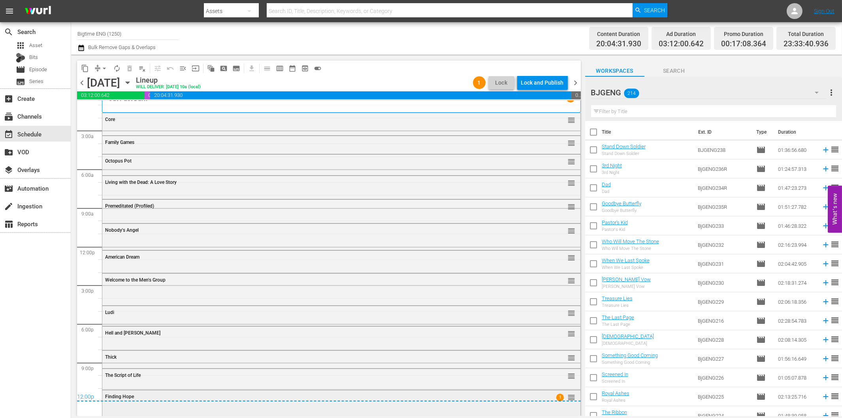
click at [116, 405] on div "Finding Hope 1 reorder" at bounding box center [341, 402] width 478 height 24
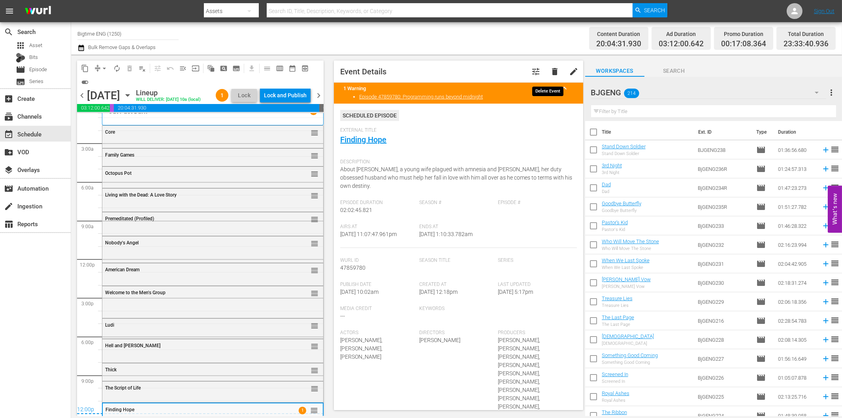
click at [550, 74] on span "delete" at bounding box center [554, 71] width 9 height 9
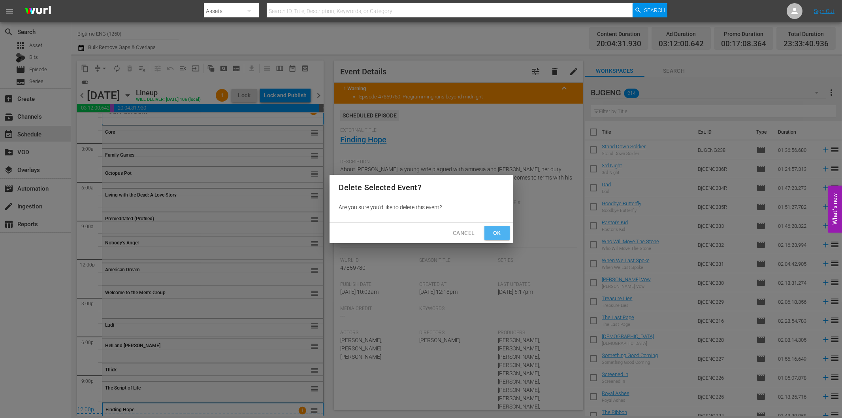
click at [495, 232] on span "Ok" at bounding box center [497, 233] width 13 height 10
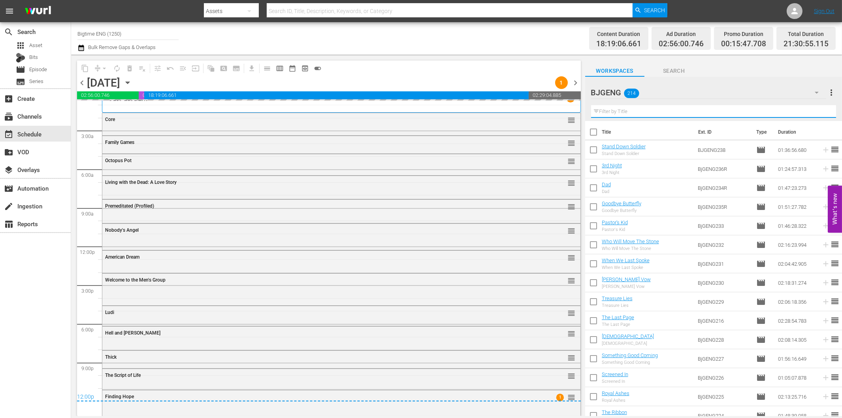
click at [641, 111] on input "text" at bounding box center [713, 111] width 245 height 13
paste input "Rum Runners"
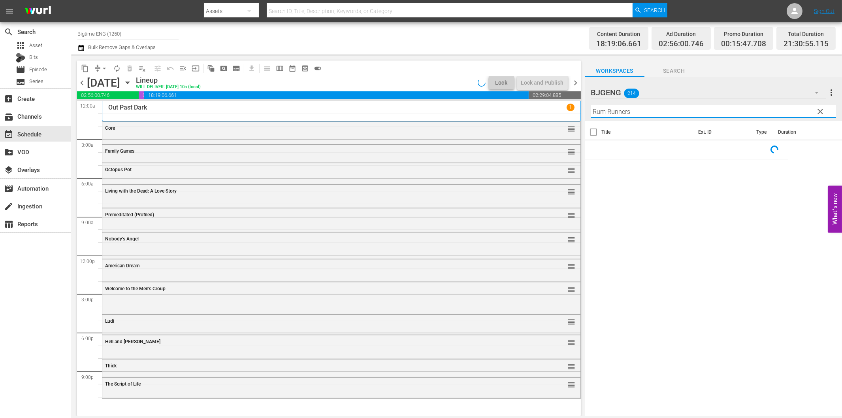
scroll to position [0, 0]
type input "Rum Runners"
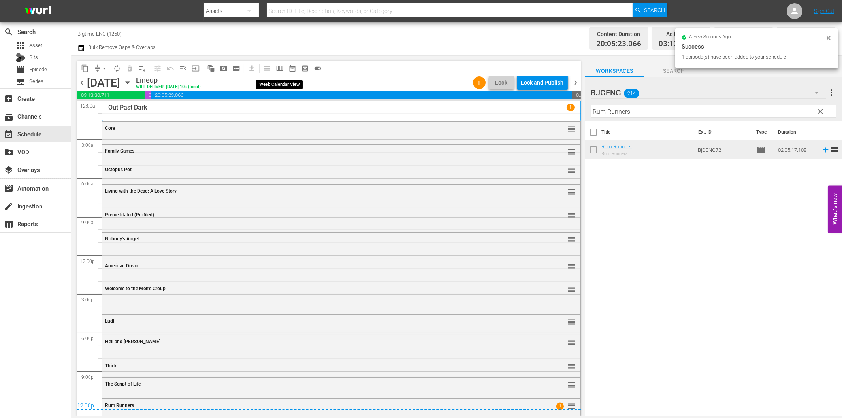
click at [280, 68] on span "calendar_view_week_outlined" at bounding box center [280, 68] width 8 height 8
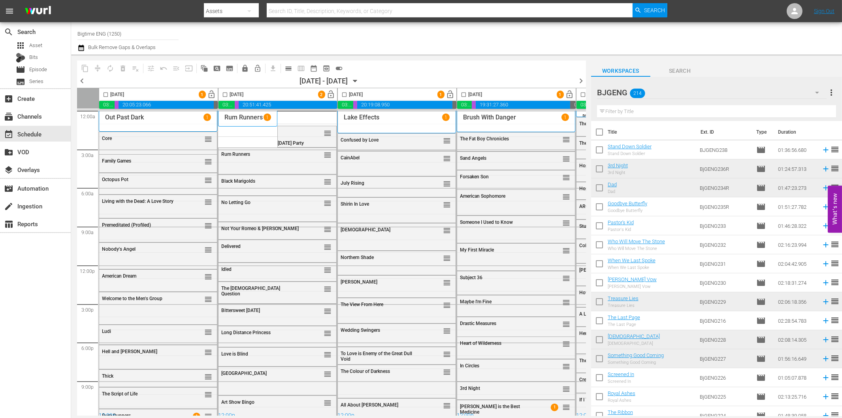
click at [105, 95] on input "checkbox" at bounding box center [105, 96] width 9 height 9
checkbox input "true"
click at [224, 95] on input "checkbox" at bounding box center [225, 96] width 9 height 9
checkbox input "true"
click at [345, 93] on input "checkbox" at bounding box center [344, 96] width 9 height 9
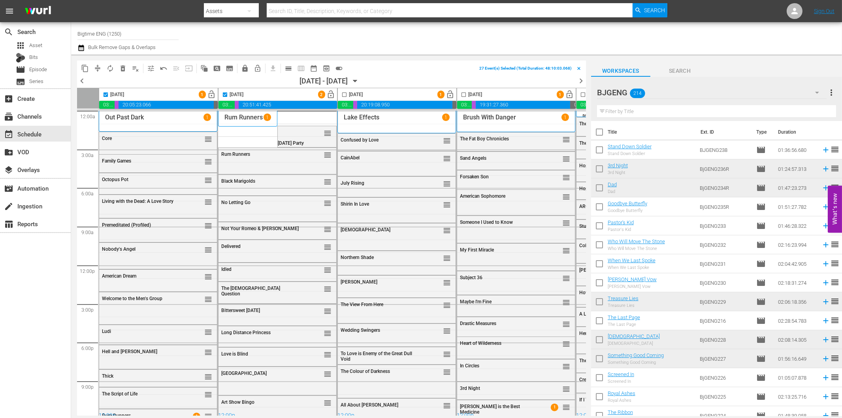
checkbox input "true"
click at [463, 95] on input "checkbox" at bounding box center [463, 96] width 9 height 9
checkbox input "true"
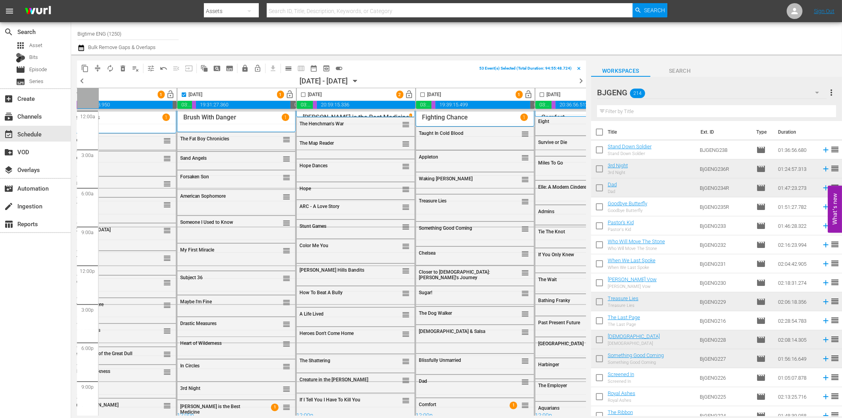
scroll to position [0, 291]
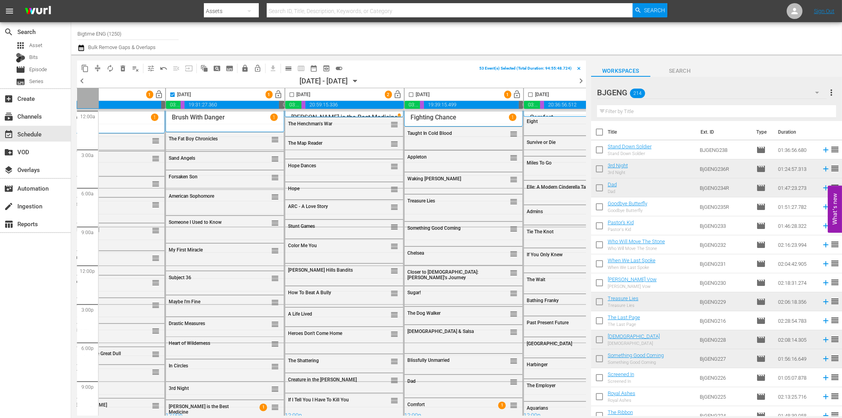
drag, startPoint x: 290, startPoint y: 92, endPoint x: 413, endPoint y: 102, distance: 123.6
click at [290, 92] on input "checkbox" at bounding box center [291, 96] width 9 height 9
checkbox input "true"
click at [410, 92] on input "checkbox" at bounding box center [411, 96] width 9 height 9
checkbox input "true"
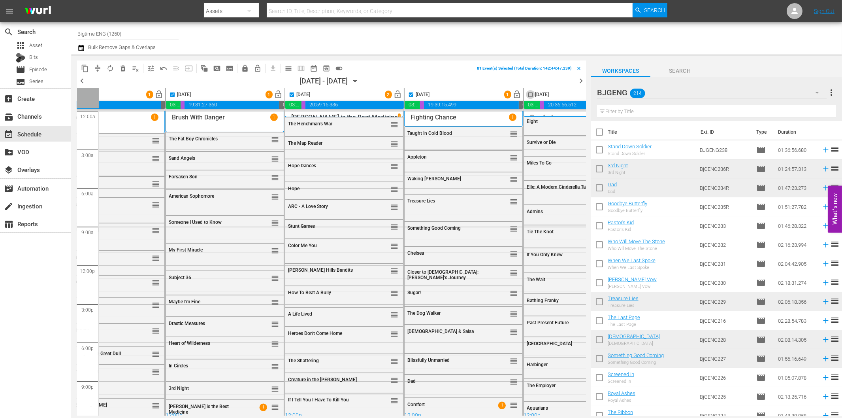
click at [531, 94] on input "checkbox" at bounding box center [530, 96] width 9 height 9
checkbox input "true"
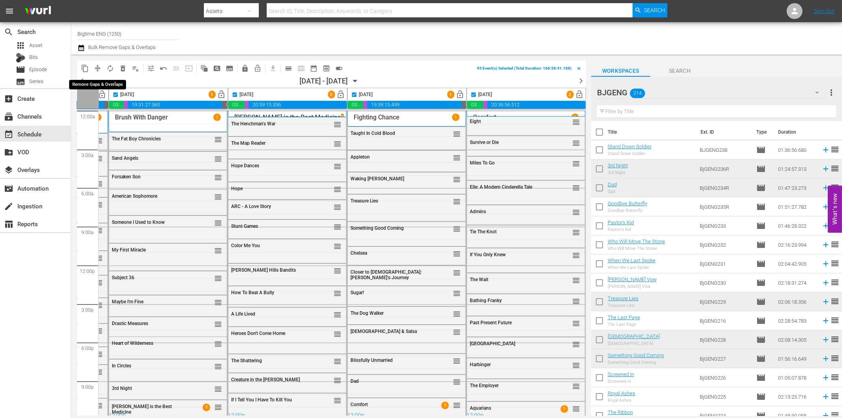
click at [100, 69] on span "compress" at bounding box center [98, 68] width 8 height 8
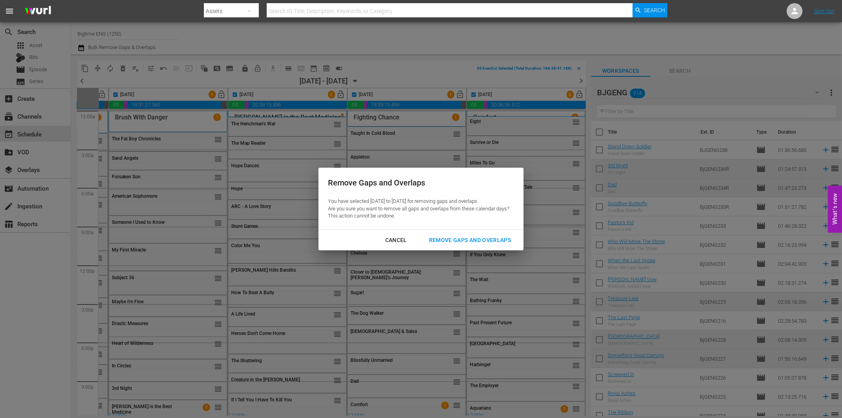
drag, startPoint x: 469, startPoint y: 240, endPoint x: 414, endPoint y: 376, distance: 146.8
click at [469, 240] on div "Remove Gaps and Overlaps" at bounding box center [470, 240] width 94 height 10
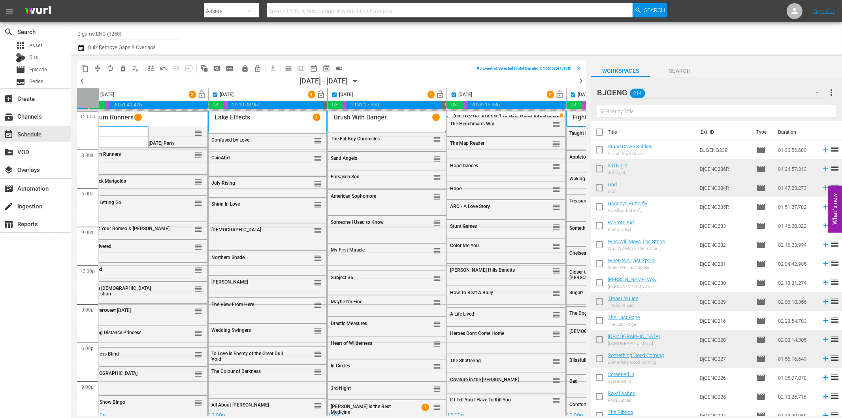
scroll to position [0, 0]
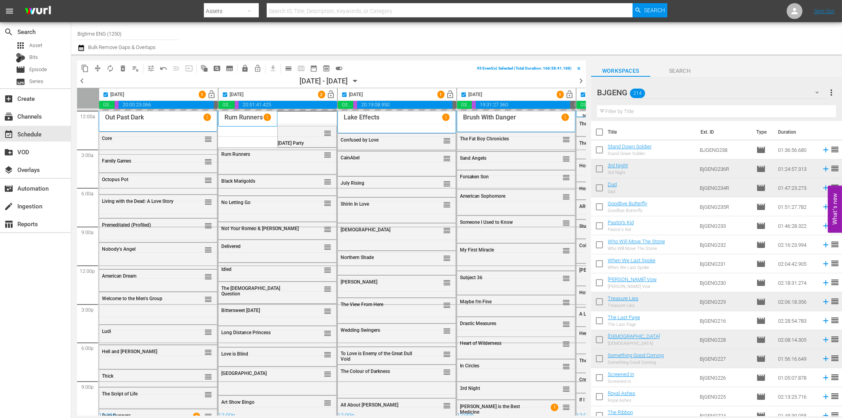
checkbox input "false"
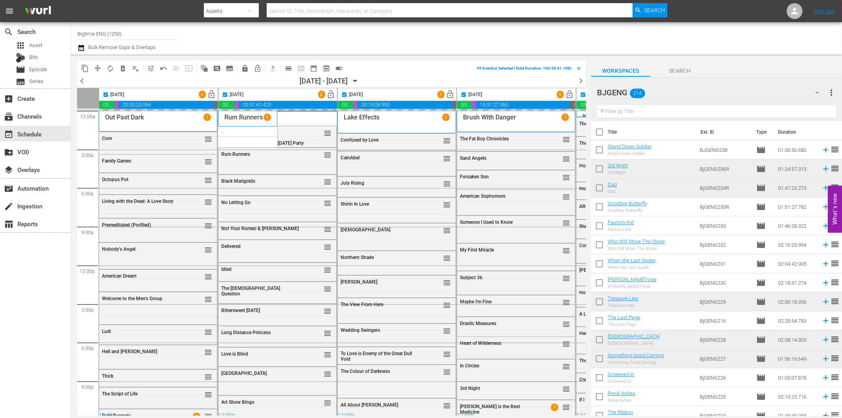
checkbox input "false"
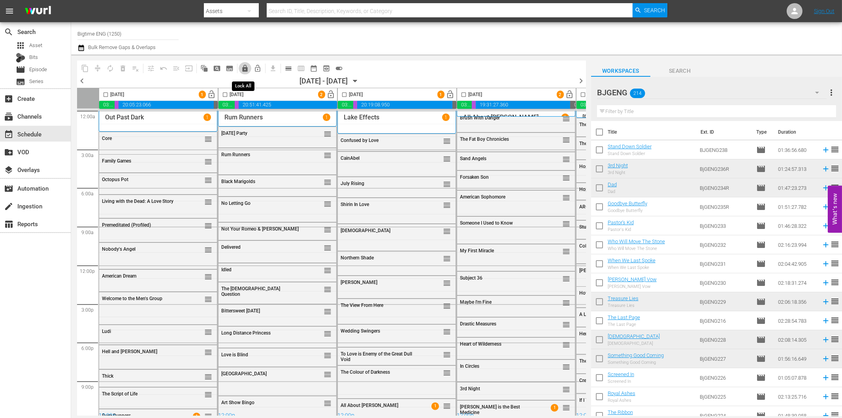
click at [245, 69] on span "lock" at bounding box center [245, 68] width 8 height 8
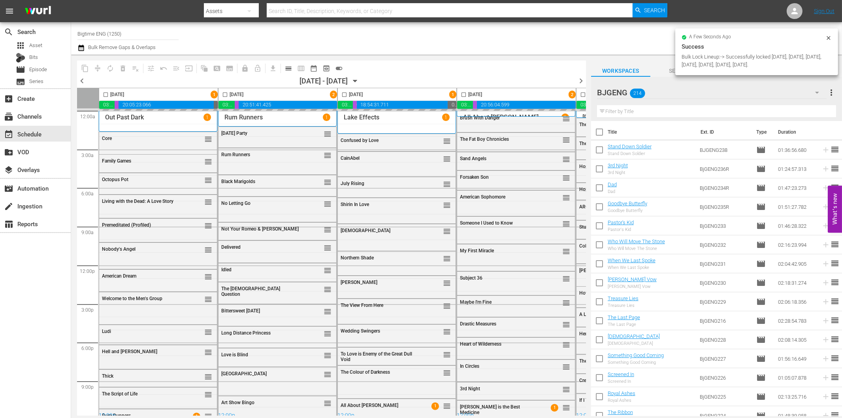
click at [357, 80] on icon "button" at bounding box center [355, 81] width 4 height 2
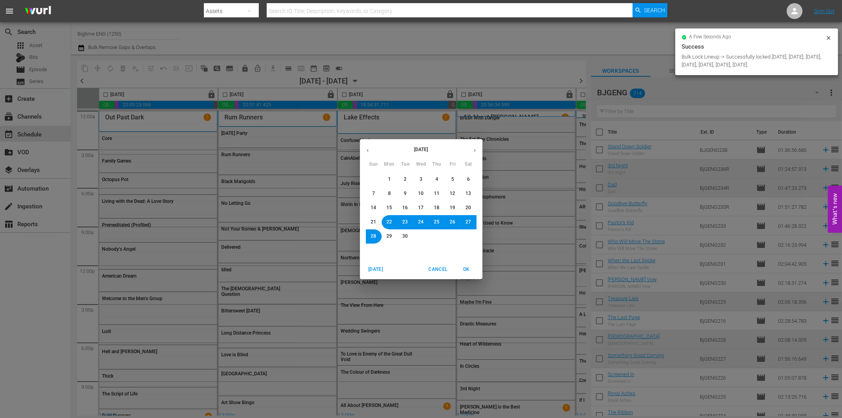
click at [389, 235] on span "29" at bounding box center [390, 236] width 6 height 7
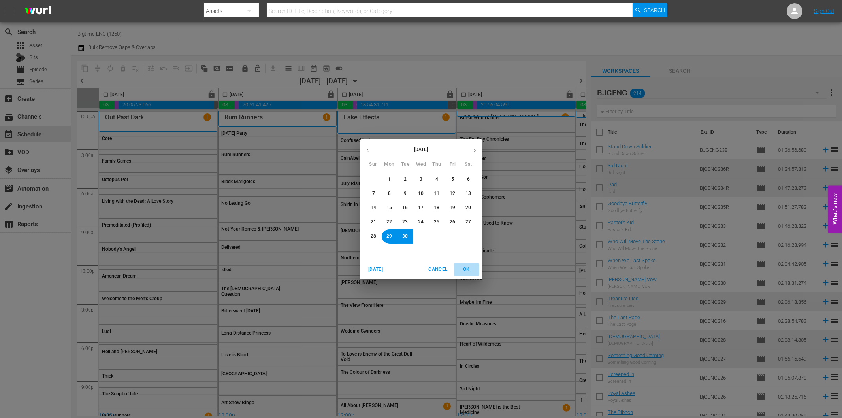
click at [464, 266] on span "OK" at bounding box center [466, 269] width 19 height 8
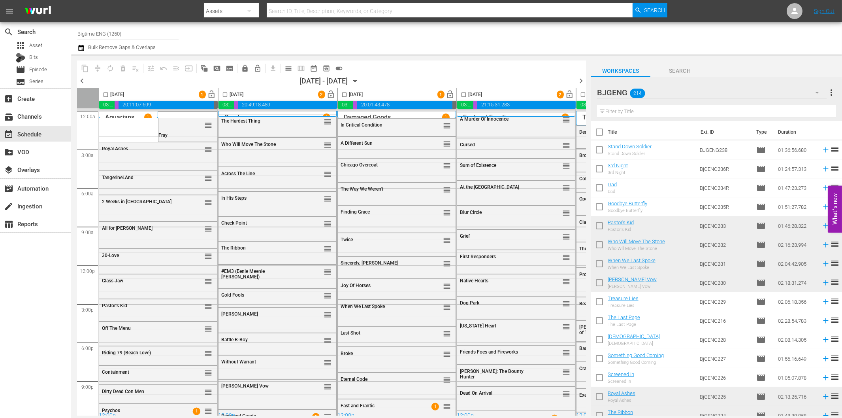
click at [104, 93] on input "checkbox" at bounding box center [105, 96] width 9 height 9
checkbox input "true"
click at [224, 96] on input "checkbox" at bounding box center [225, 96] width 9 height 9
checkbox input "true"
click at [344, 96] on input "checkbox" at bounding box center [344, 96] width 9 height 9
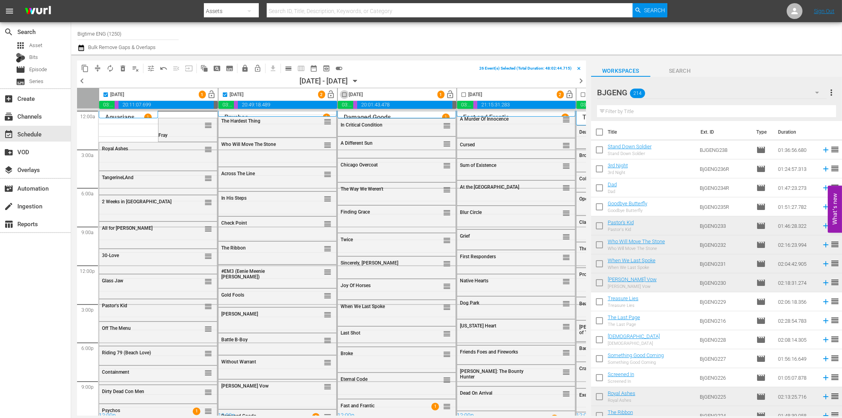
checkbox input "true"
click at [465, 94] on input "checkbox" at bounding box center [463, 96] width 9 height 9
checkbox input "true"
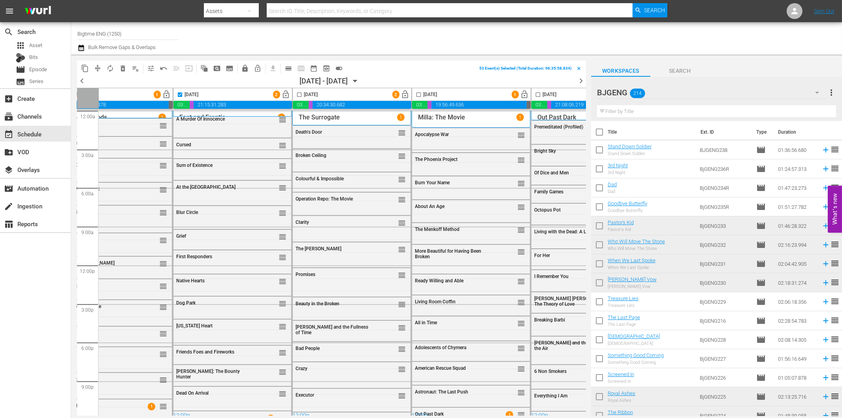
scroll to position [0, 305]
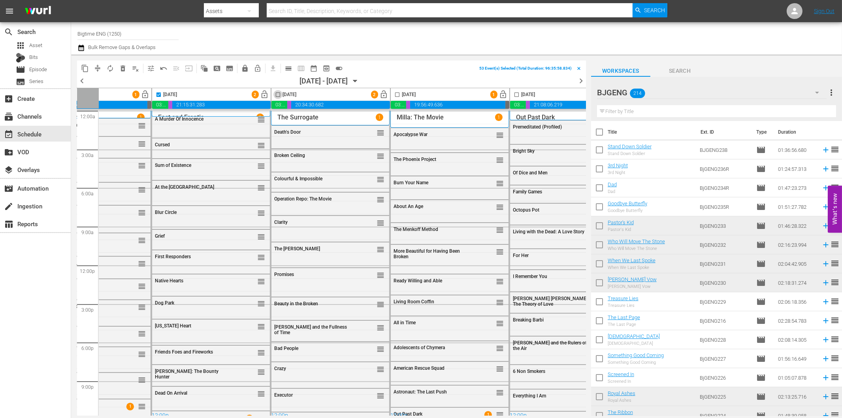
click at [277, 93] on input "checkbox" at bounding box center [277, 96] width 9 height 9
checkbox input "true"
click at [396, 94] on input "checkbox" at bounding box center [397, 96] width 9 height 9
checkbox input "true"
click at [515, 92] on input "checkbox" at bounding box center [516, 96] width 9 height 9
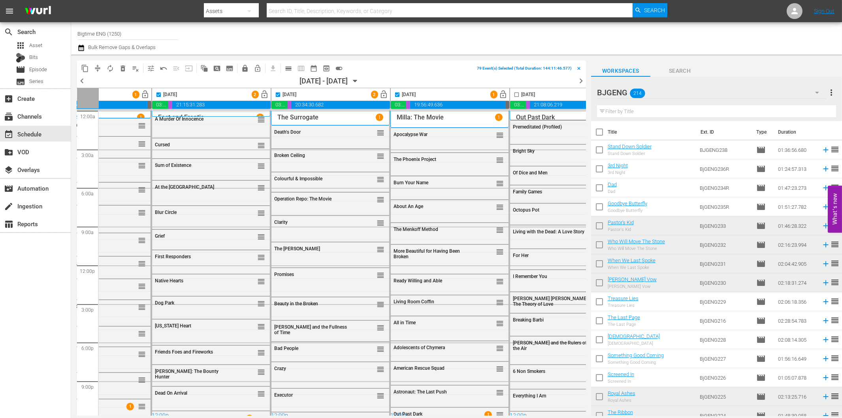
checkbox input "true"
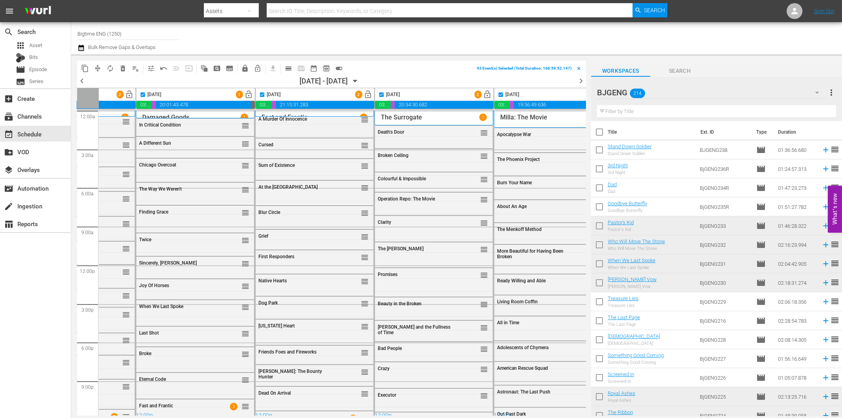
scroll to position [0, 0]
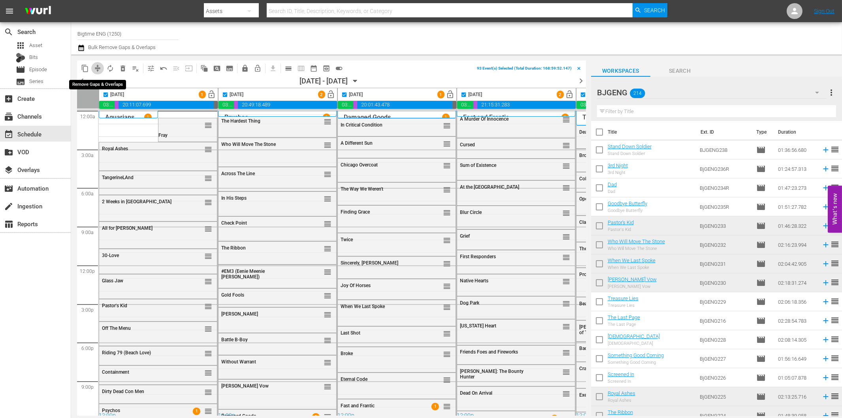
click at [97, 68] on span "compress" at bounding box center [98, 68] width 8 height 8
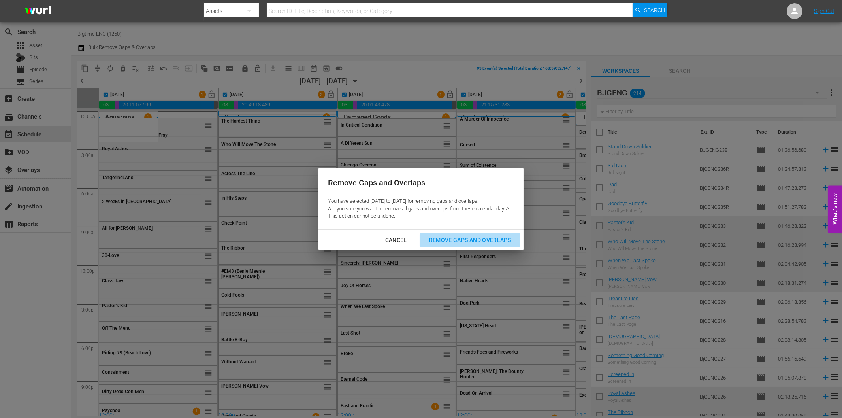
click at [458, 239] on div "Remove Gaps and Overlaps" at bounding box center [470, 240] width 94 height 10
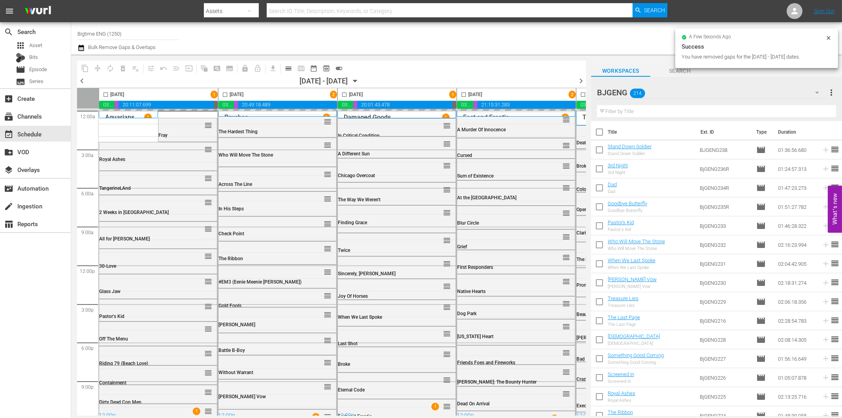
checkbox input "false"
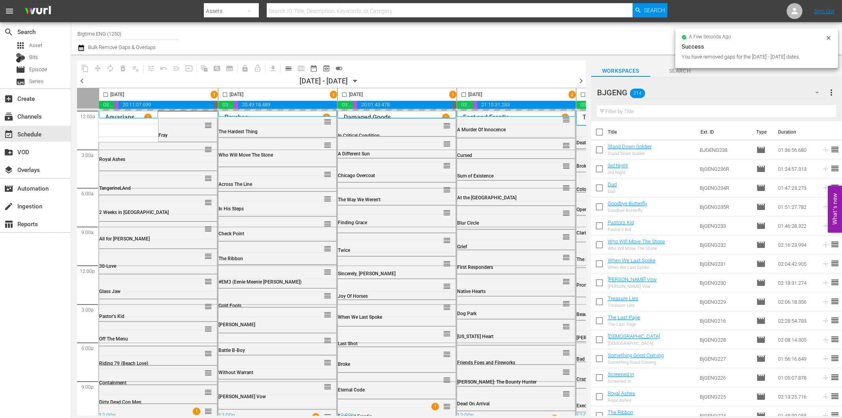
checkbox input "false"
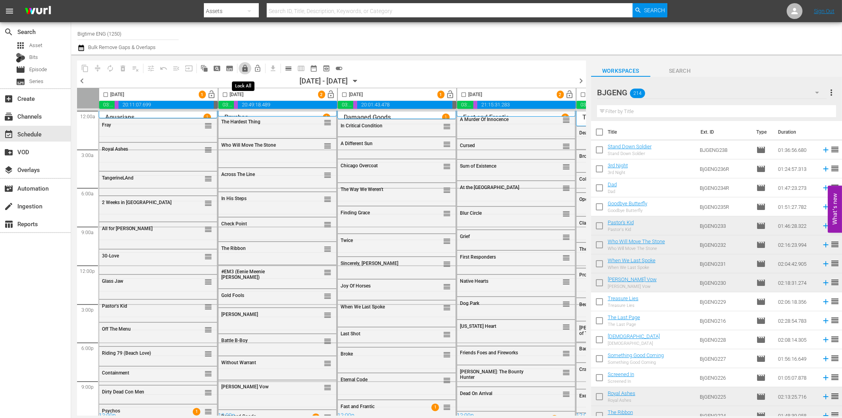
click at [242, 68] on span "lock" at bounding box center [245, 68] width 8 height 8
